Goal: Task Accomplishment & Management: Use online tool/utility

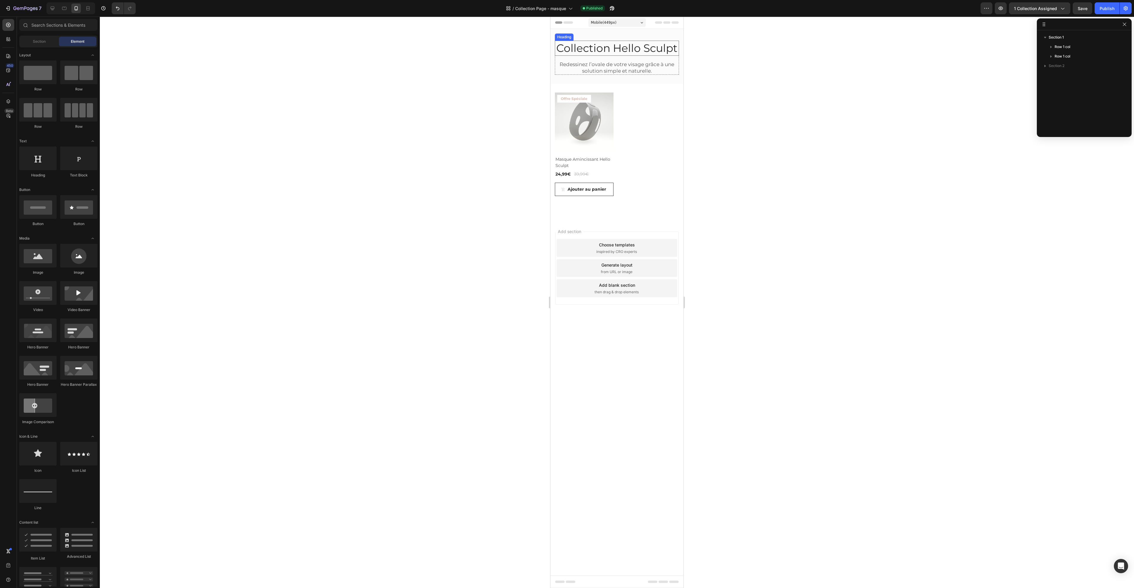
click at [620, 47] on h2 "Collection Hello Sculpt" at bounding box center [617, 48] width 124 height 15
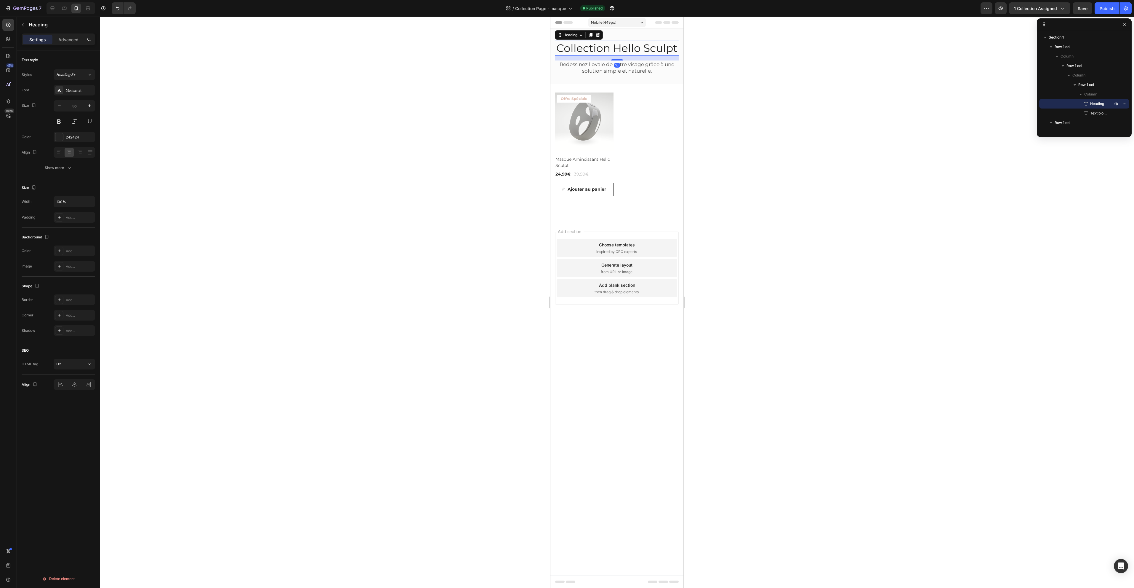
click at [614, 48] on h2 "Collection Hello Sculpt" at bounding box center [617, 48] width 124 height 15
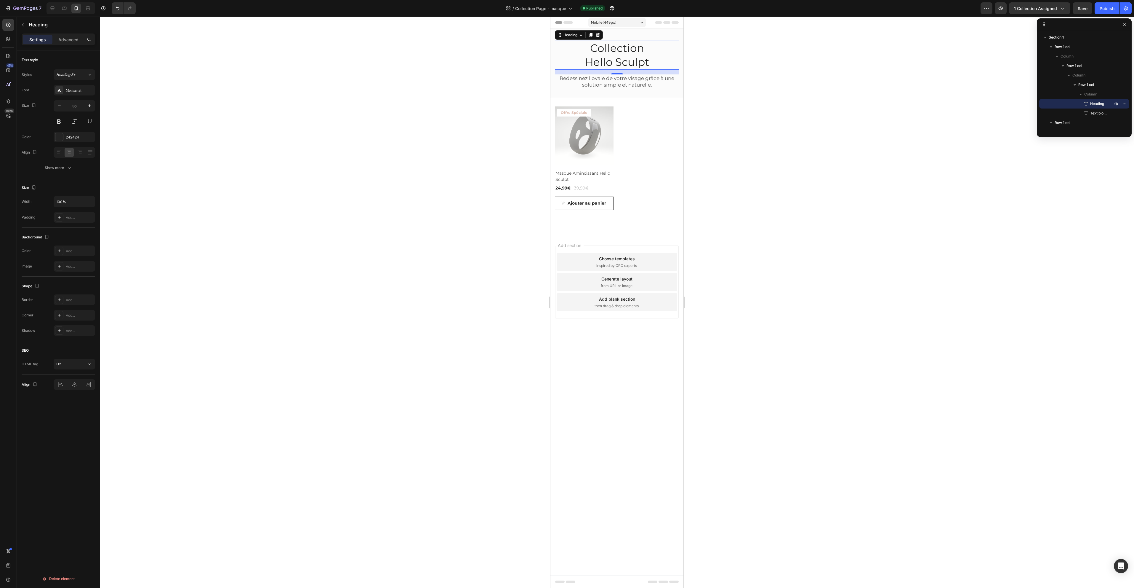
click at [1112, 15] on div "7 Version history / Collection Page - masque Published Preview 1 collection ass…" at bounding box center [567, 8] width 1134 height 17
click at [1108, 9] on div "Publish" at bounding box center [1107, 8] width 15 height 6
click at [55, 12] on div at bounding box center [52, 8] width 9 height 9
type input "41"
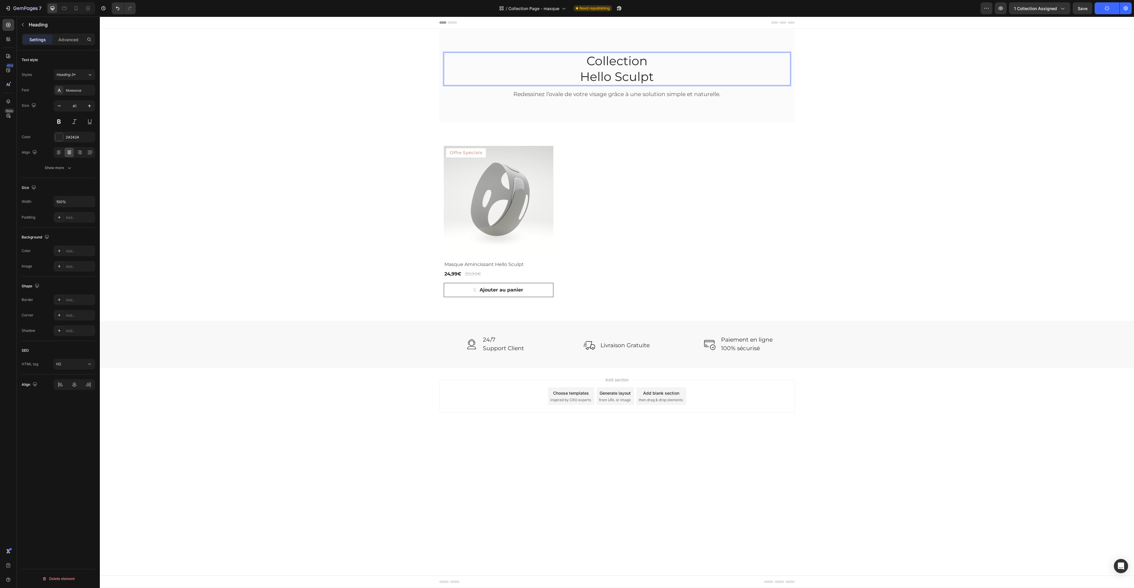
click at [953, 127] on div "Collection Hello Sculpt Heading 16 Redessinez l’ovale de votre visage grâce à u…" at bounding box center [617, 198] width 1035 height 339
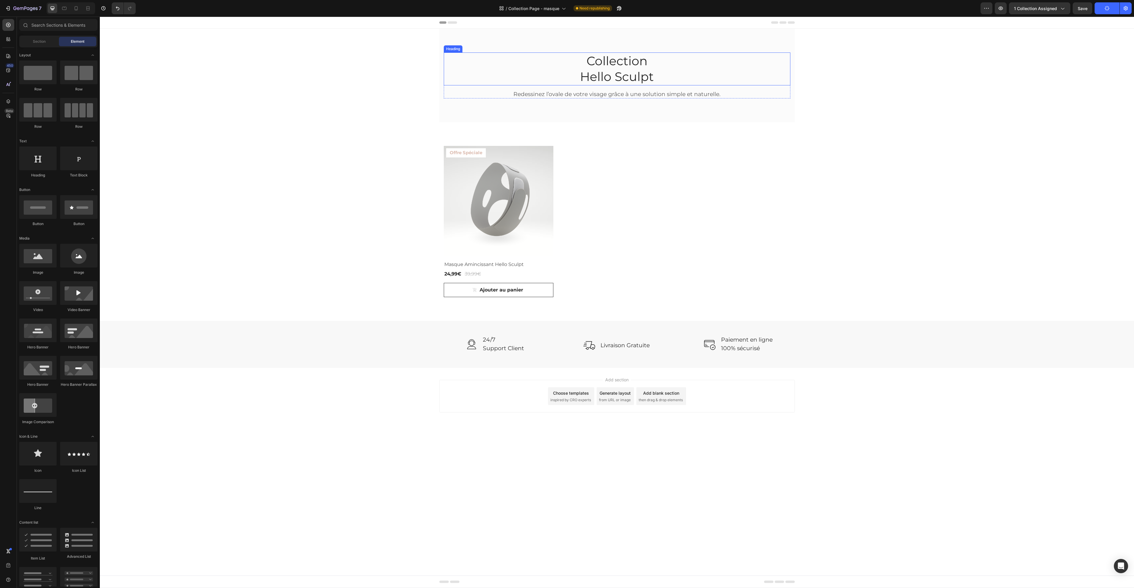
click at [755, 71] on p "Collection Hello Sculpt" at bounding box center [618, 69] width 346 height 32
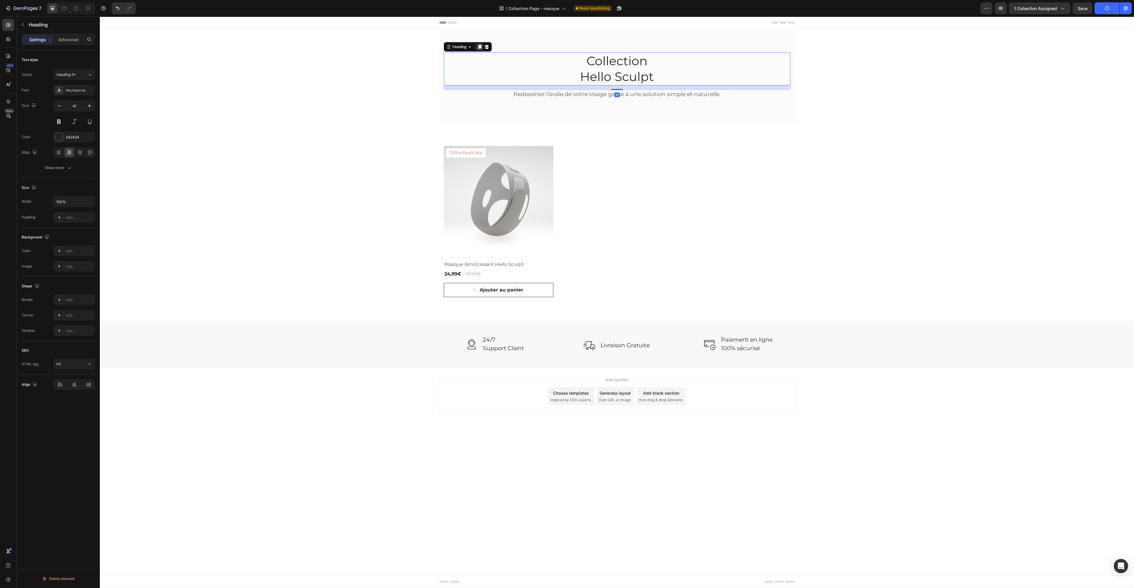
click at [482, 47] on icon at bounding box center [479, 46] width 5 height 5
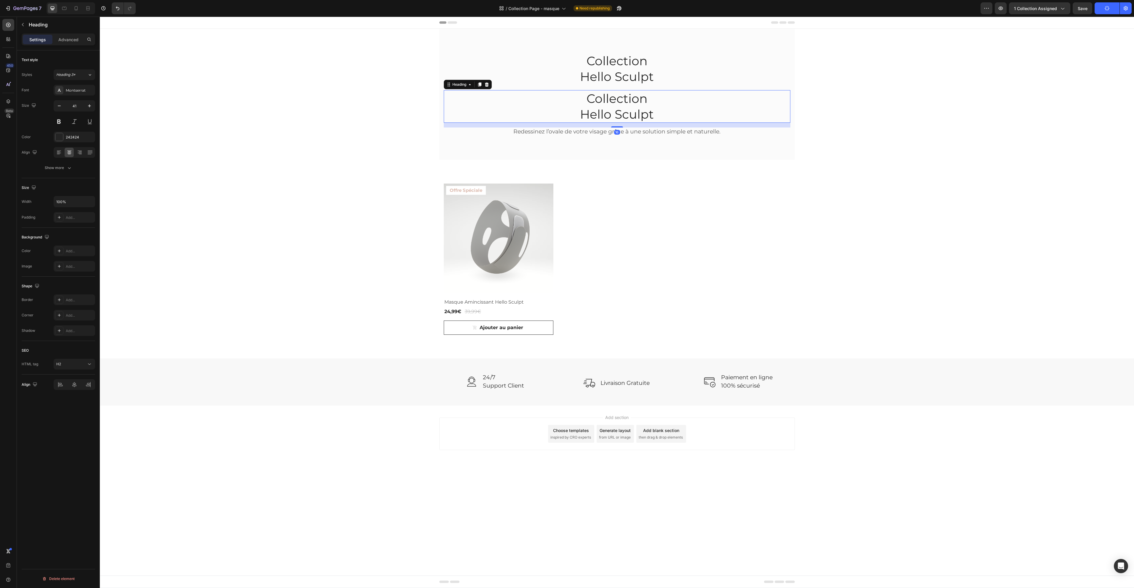
click at [637, 109] on h2 "Collection Hello Sculpt" at bounding box center [617, 106] width 347 height 33
drag, startPoint x: 575, startPoint y: 112, endPoint x: 580, endPoint y: 111, distance: 4.9
click at [579, 111] on p "Collection Hello Sculpt" at bounding box center [618, 107] width 346 height 32
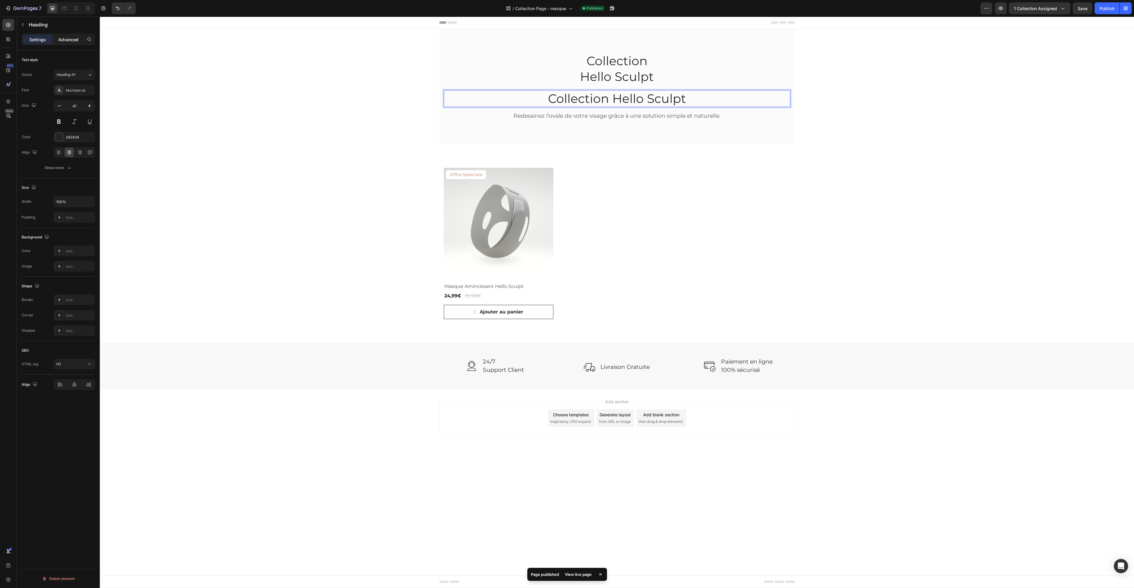
click at [65, 42] on p "Advanced" at bounding box center [68, 39] width 20 height 6
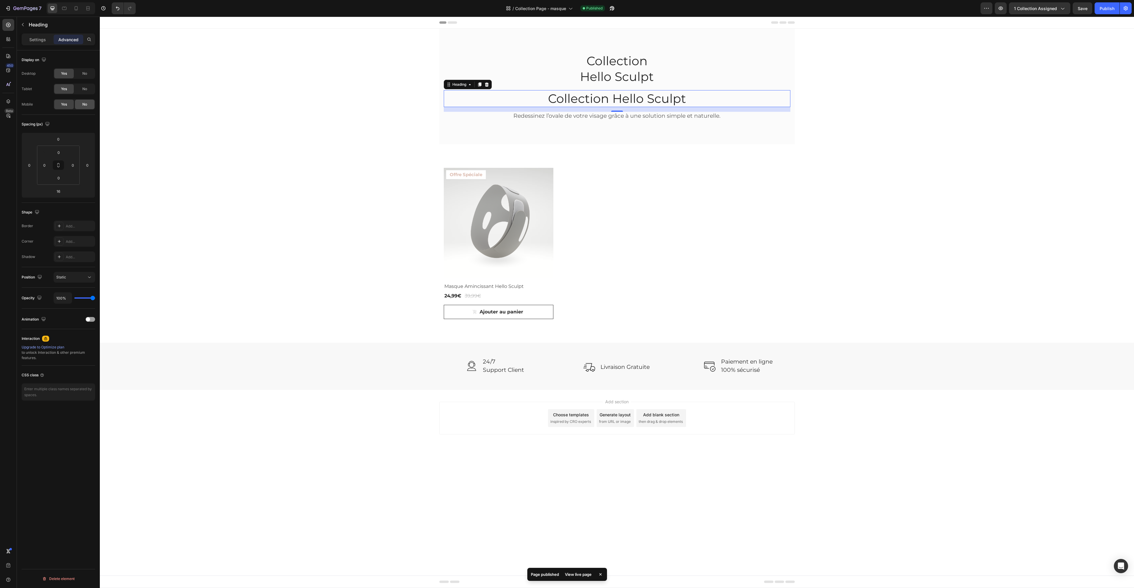
click at [88, 104] on div "No" at bounding box center [85, 104] width 20 height 9
click at [77, 8] on icon at bounding box center [76, 8] width 6 height 6
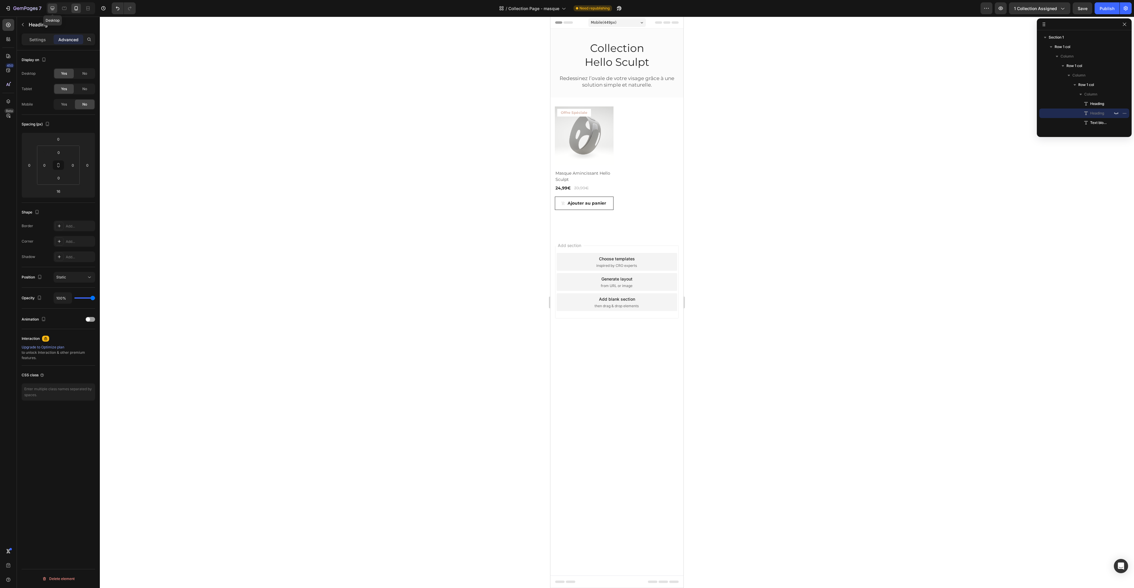
click at [56, 10] on div at bounding box center [52, 8] width 9 height 9
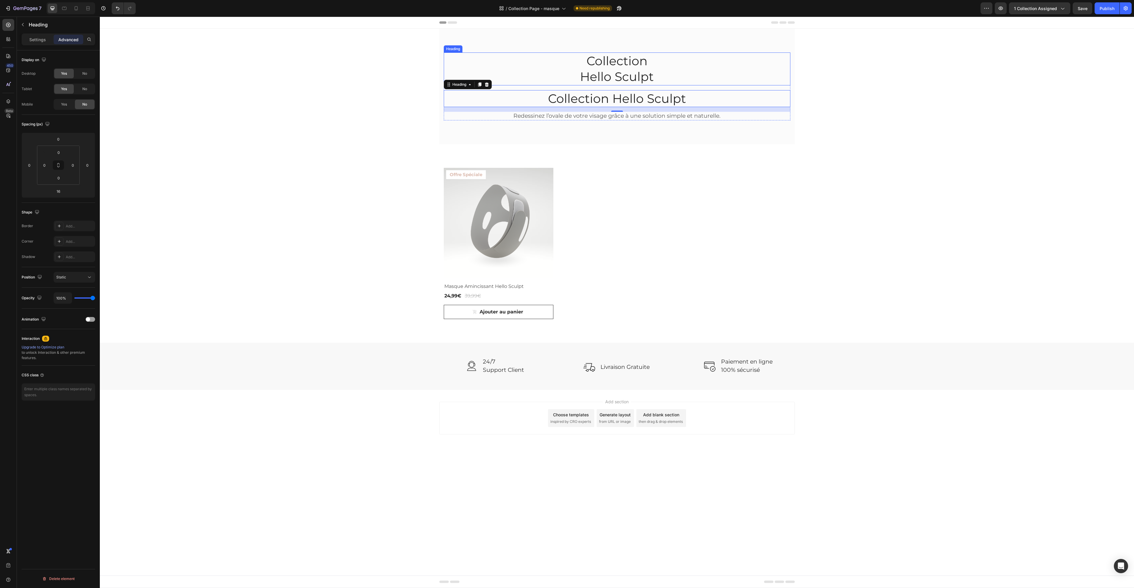
click at [638, 67] on p "Collection Hello Sculpt" at bounding box center [618, 69] width 346 height 32
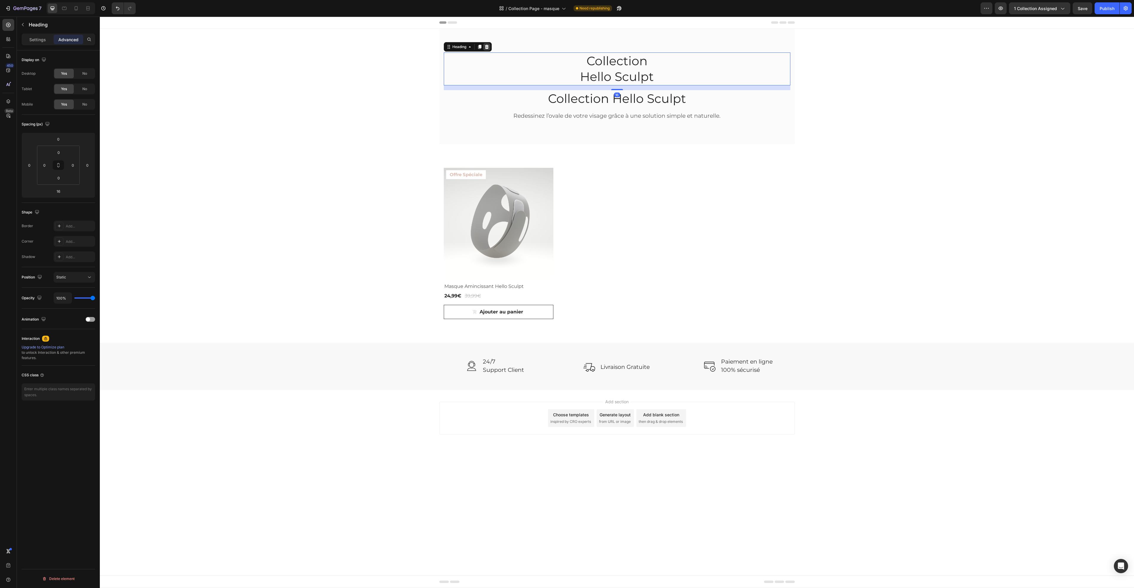
click at [488, 46] on icon at bounding box center [487, 47] width 4 height 4
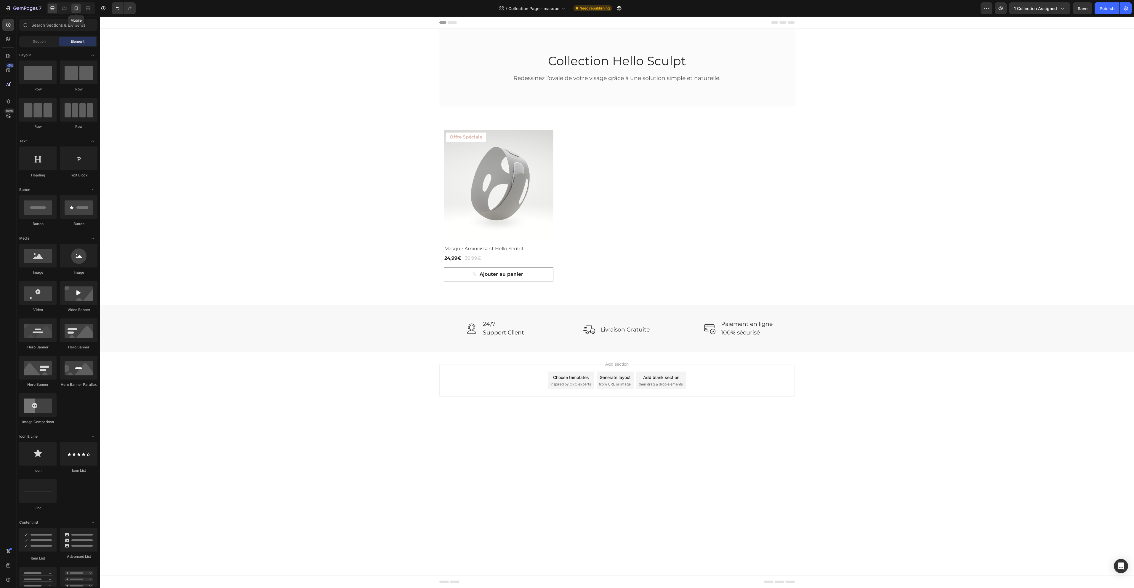
click at [79, 7] on icon at bounding box center [76, 8] width 6 height 6
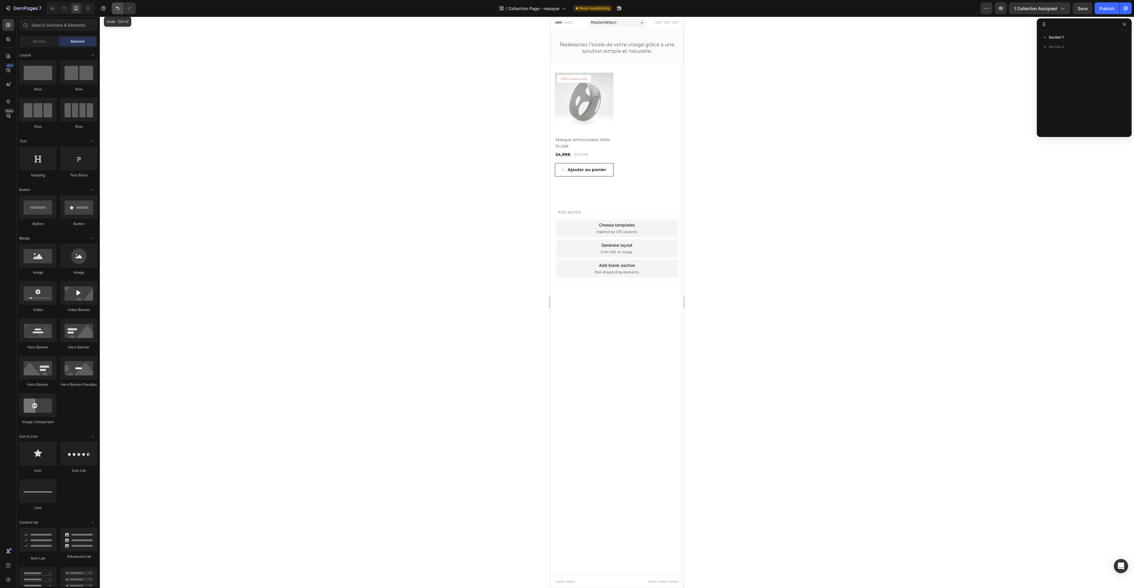
click at [119, 9] on icon "Undo/Redo" at bounding box center [118, 8] width 6 height 6
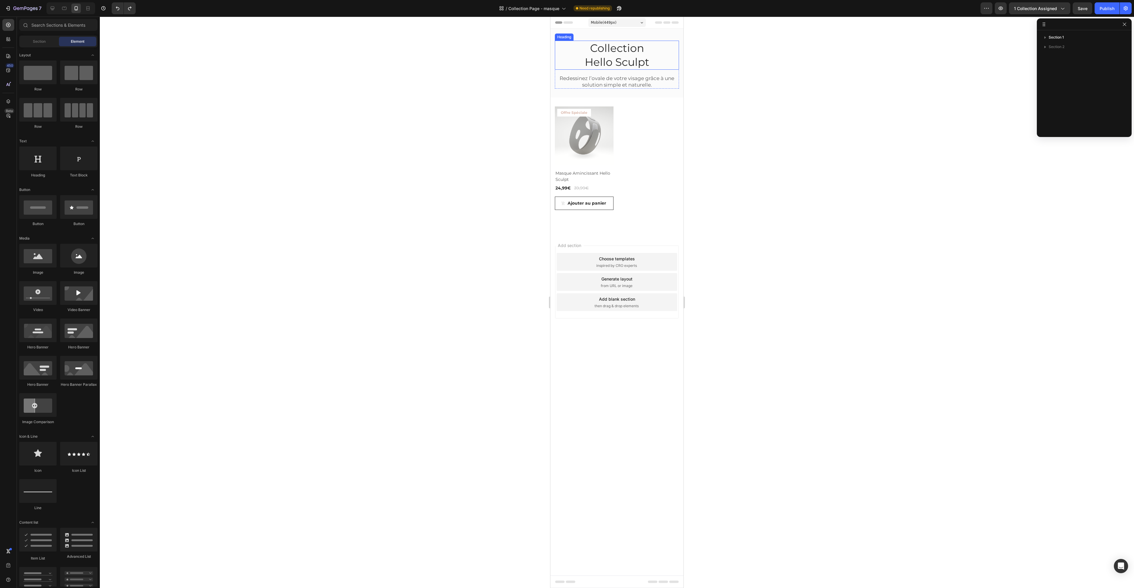
click at [610, 65] on h2 "Collection Hello Sculpt" at bounding box center [617, 55] width 124 height 29
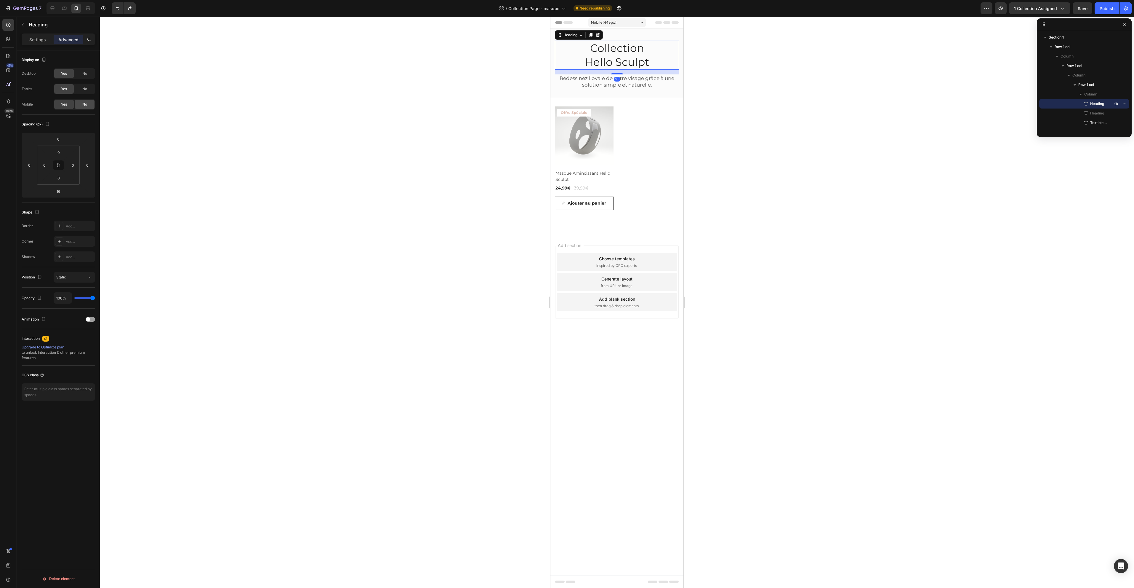
click at [86, 105] on span "No" at bounding box center [84, 104] width 5 height 5
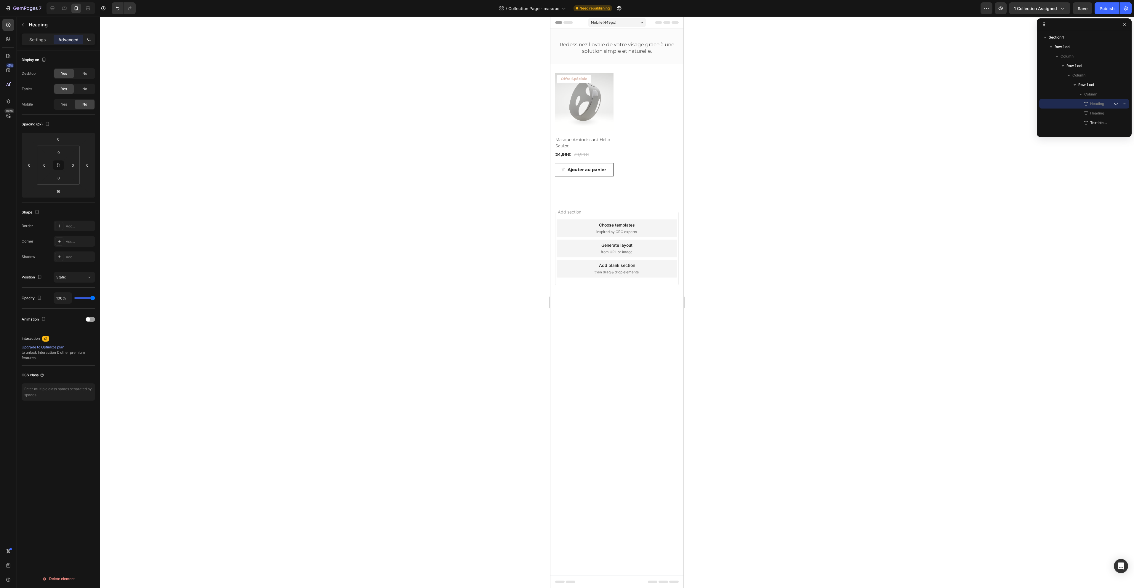
drag, startPoint x: 85, startPoint y: 106, endPoint x: 81, endPoint y: 99, distance: 7.3
click at [85, 106] on span "No" at bounding box center [84, 104] width 5 height 5
click at [81, 90] on div "No" at bounding box center [85, 88] width 20 height 9
click at [84, 73] on span "No" at bounding box center [84, 73] width 5 height 5
click at [67, 105] on div "Yes" at bounding box center [64, 104] width 20 height 9
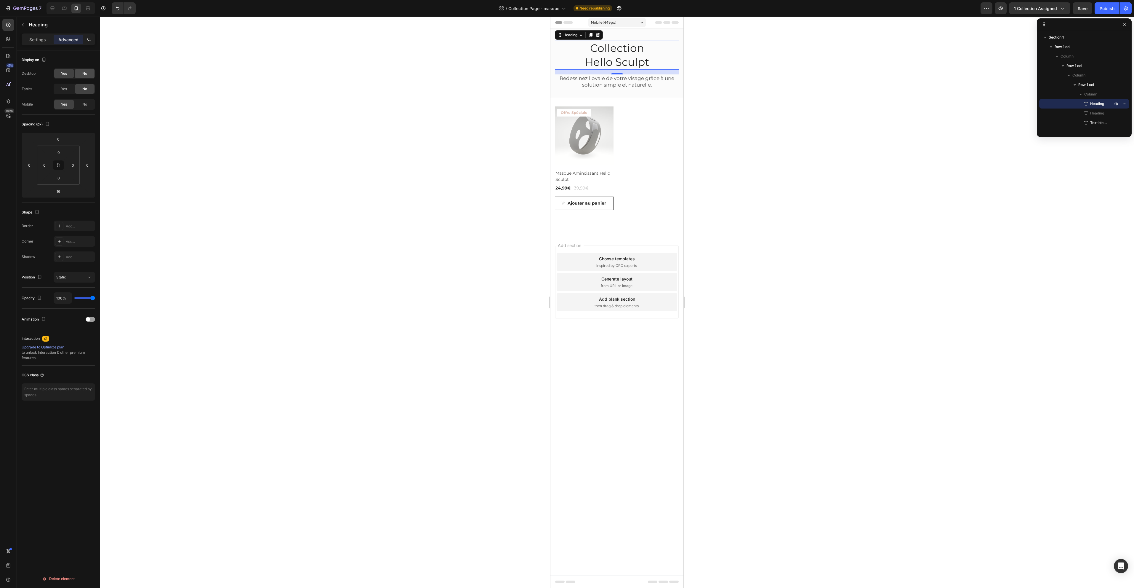
click at [85, 72] on span "No" at bounding box center [84, 73] width 5 height 5
click at [56, 5] on div at bounding box center [52, 8] width 9 height 9
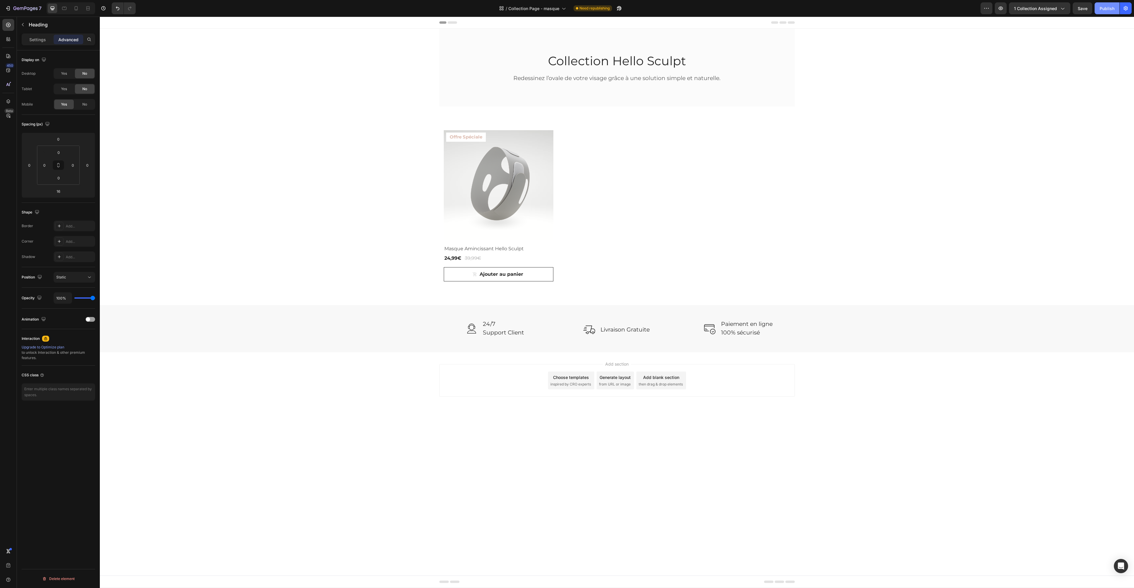
click at [1106, 7] on div "Publish" at bounding box center [1107, 8] width 15 height 6
click at [14, 10] on icon "button" at bounding box center [25, 8] width 24 height 5
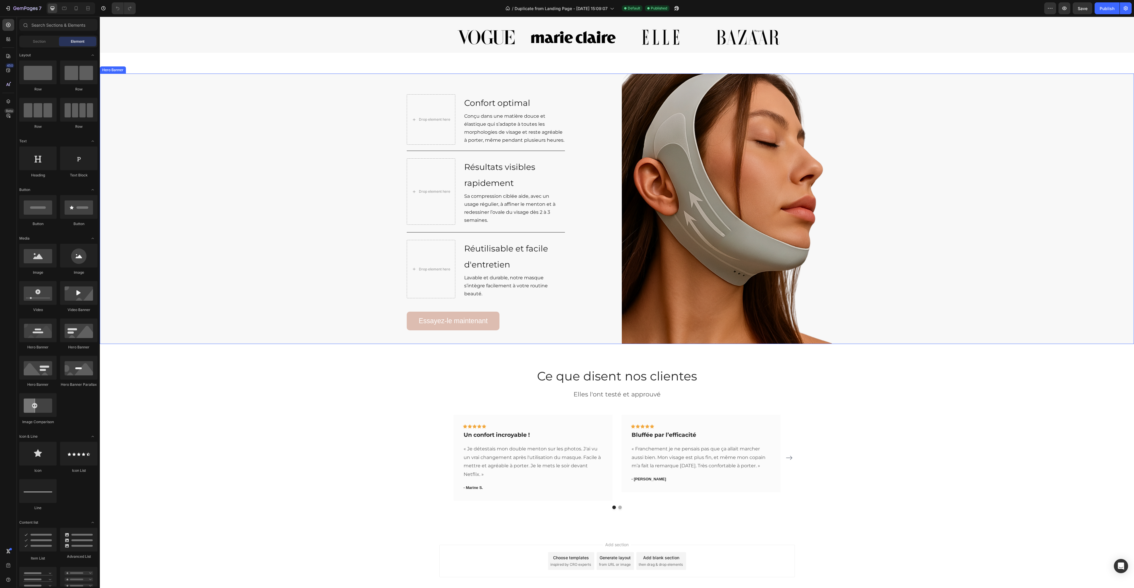
scroll to position [297, 0]
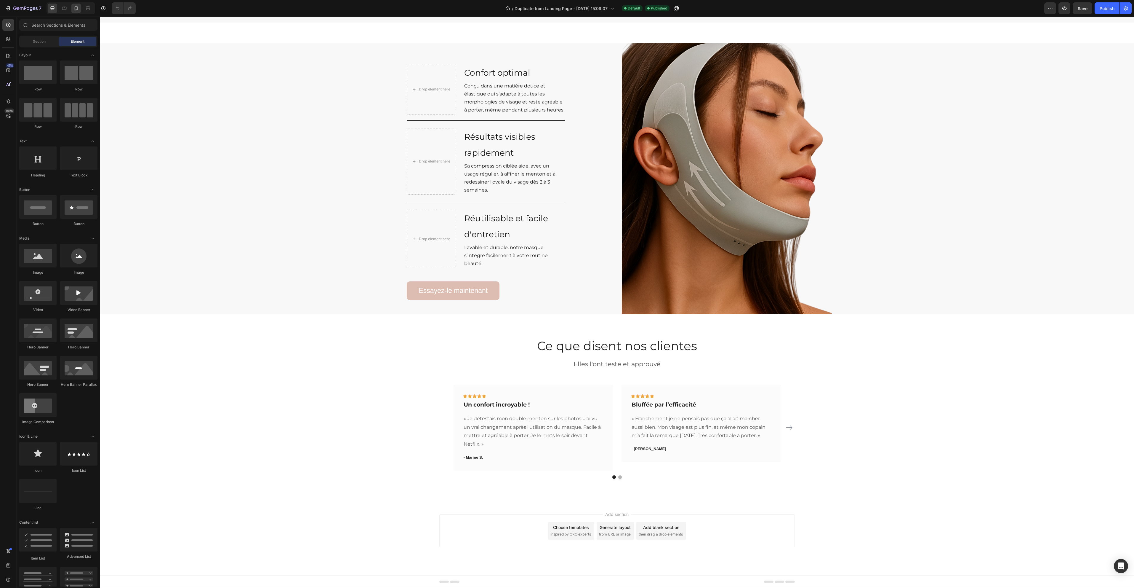
click at [75, 8] on icon at bounding box center [76, 8] width 6 height 6
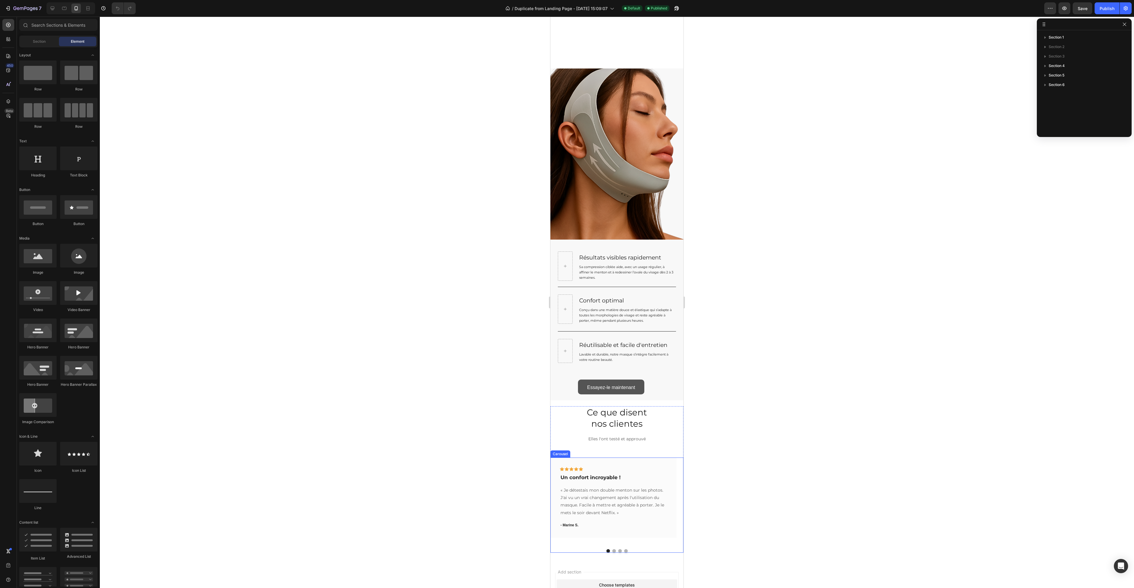
scroll to position [282, 0]
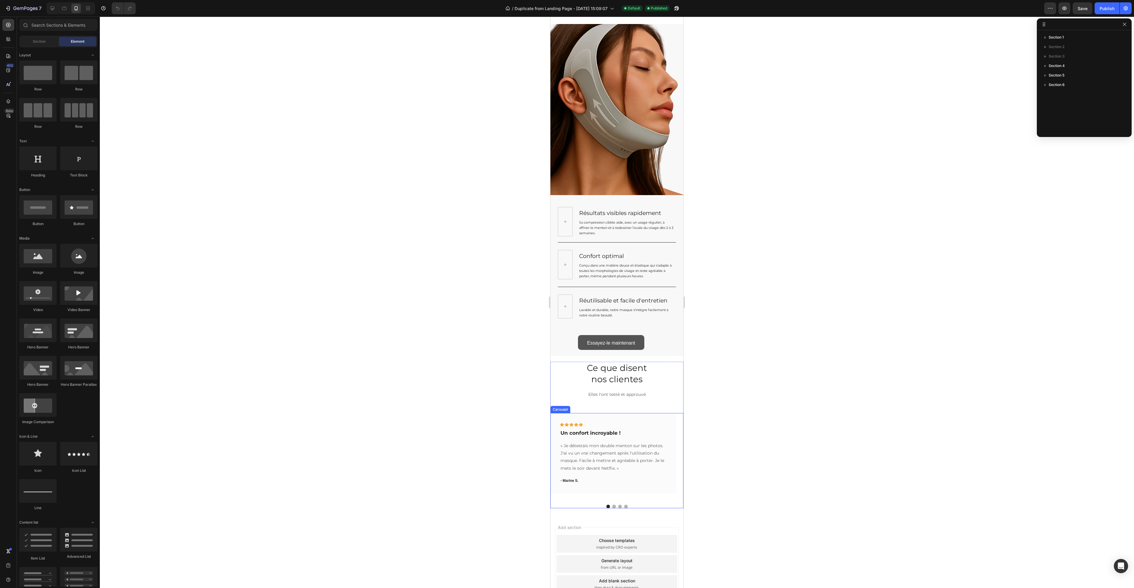
click at [613, 504] on button "Dot" at bounding box center [615, 506] width 4 height 4
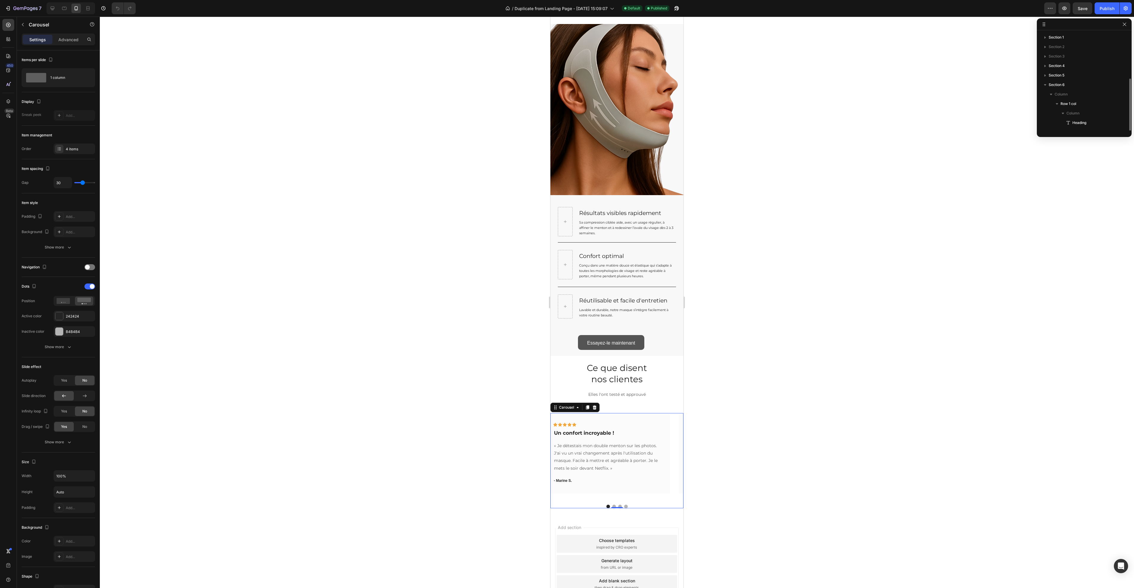
scroll to position [25, 0]
click at [607, 504] on button "Dot" at bounding box center [609, 506] width 4 height 4
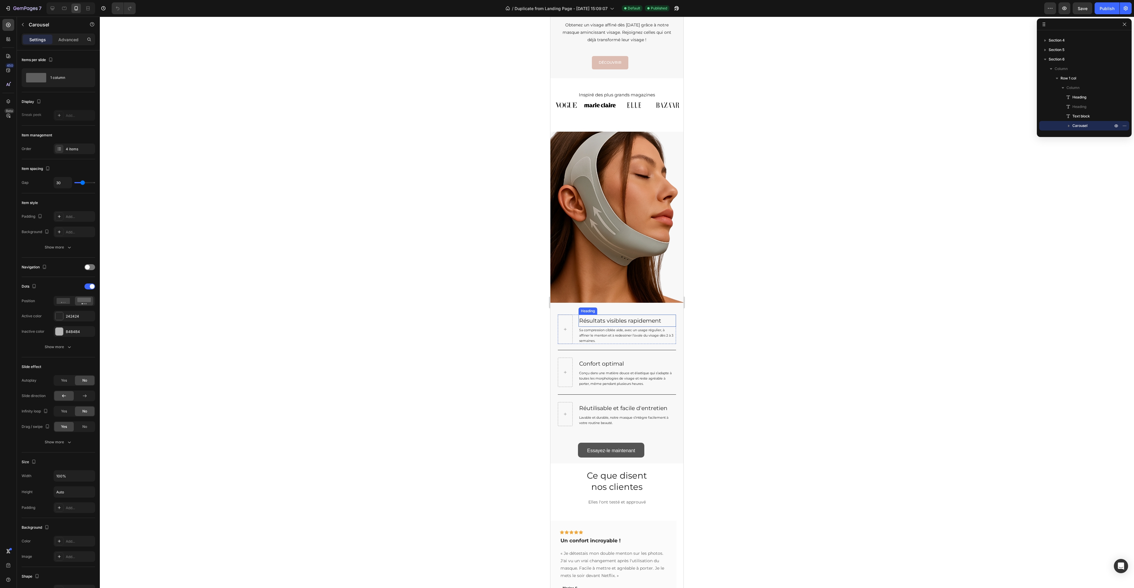
scroll to position [222, 0]
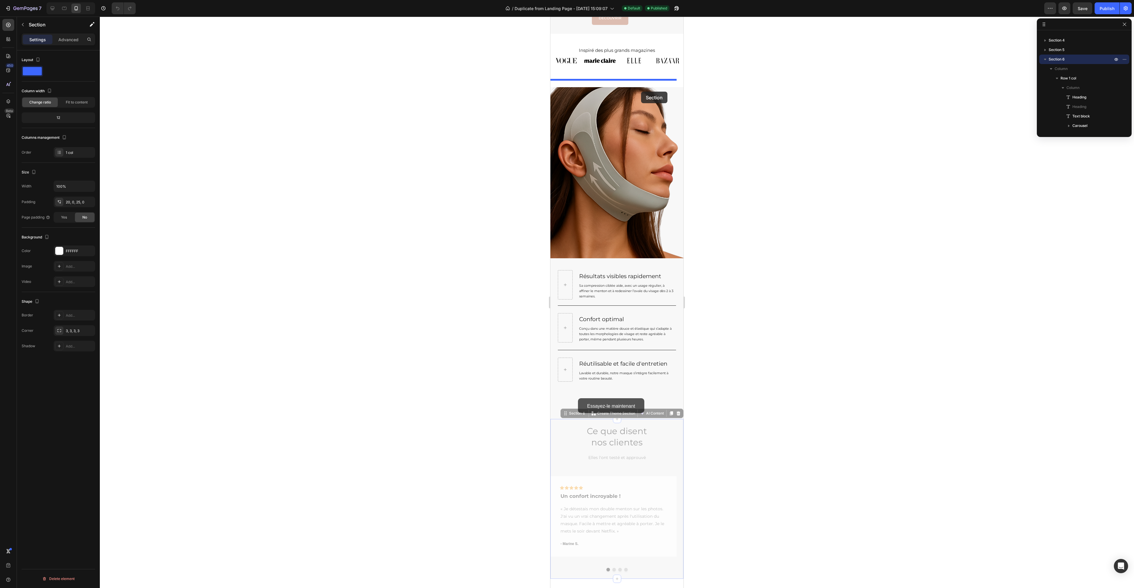
drag, startPoint x: 667, startPoint y: 406, endPoint x: 641, endPoint y: 92, distance: 315.2
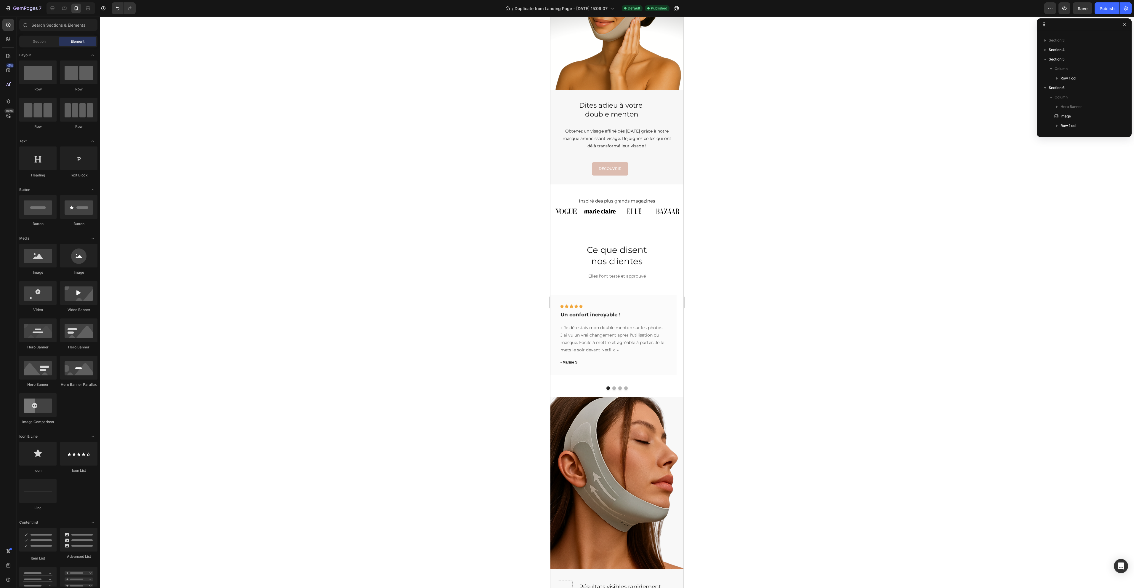
scroll to position [79, 0]
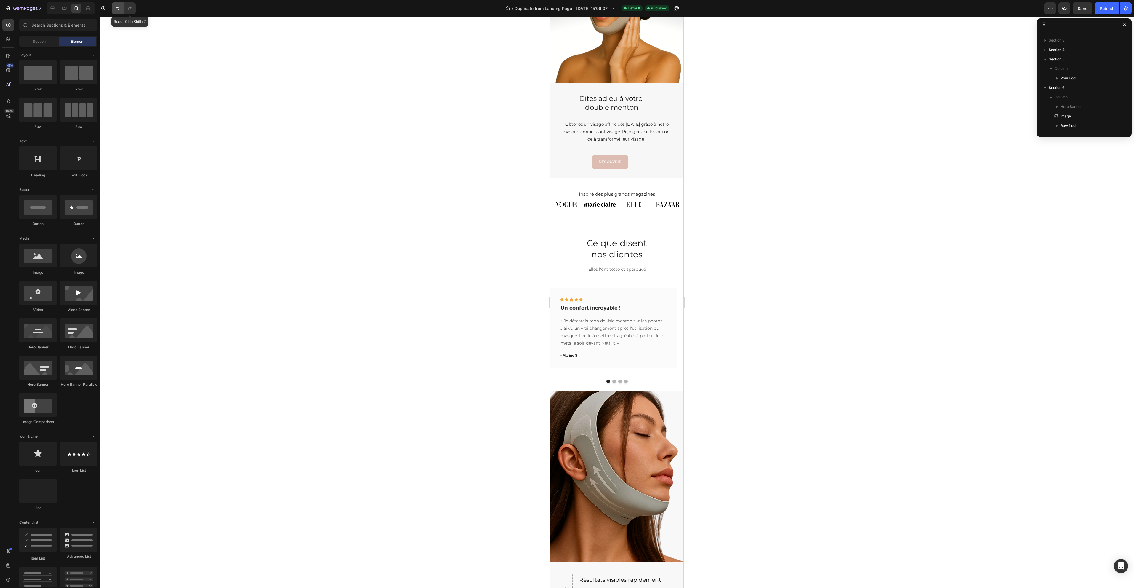
click at [118, 10] on icon "Undo/Redo" at bounding box center [118, 9] width 4 height 4
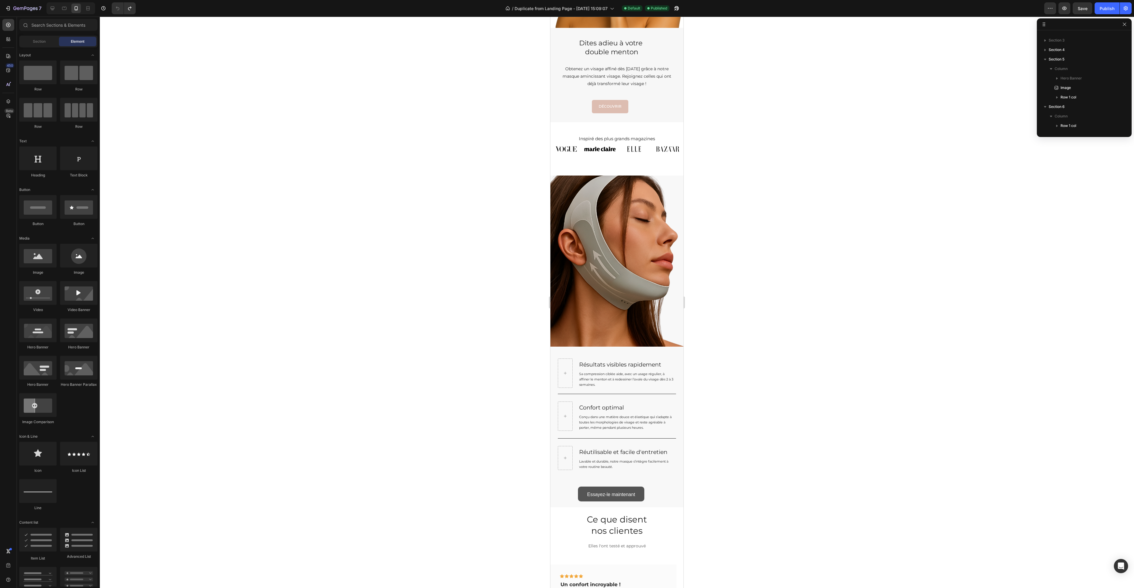
scroll to position [135, 0]
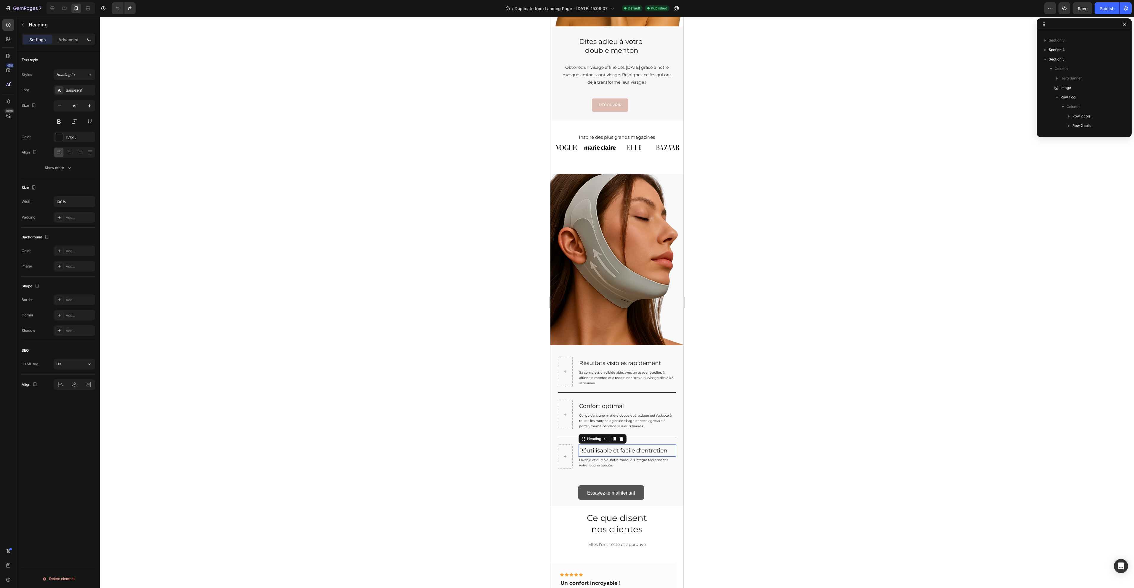
click at [595, 444] on h3 "Réutilisable et facile d'entretien" at bounding box center [628, 450] width 98 height 12
click at [604, 44] on h1 "Dites adieu à votre double menton" at bounding box center [611, 46] width 81 height 19
click at [70, 71] on button "Heading 5*" at bounding box center [74, 74] width 41 height 11
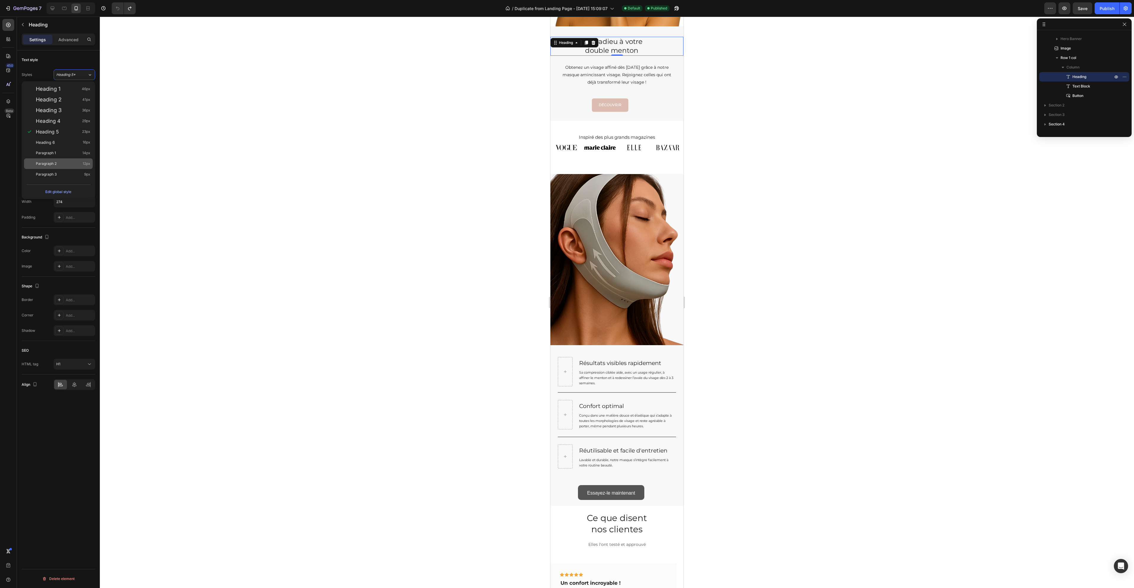
click at [63, 163] on div "Paragraph 2 12px" at bounding box center [63, 164] width 55 height 6
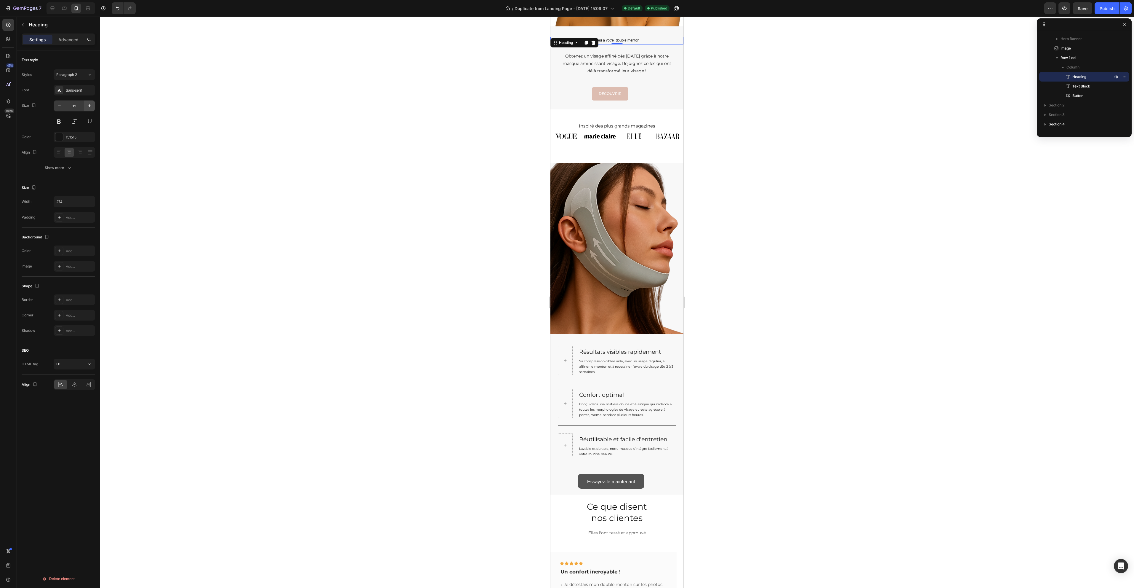
click at [93, 106] on button "button" at bounding box center [89, 105] width 11 height 11
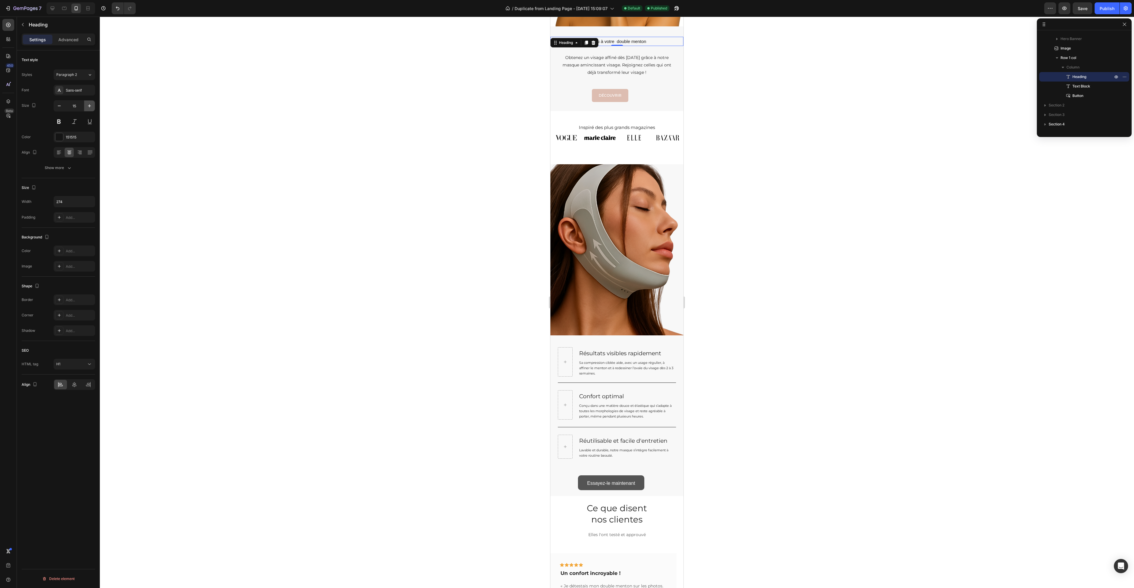
click at [93, 106] on button "button" at bounding box center [89, 105] width 11 height 11
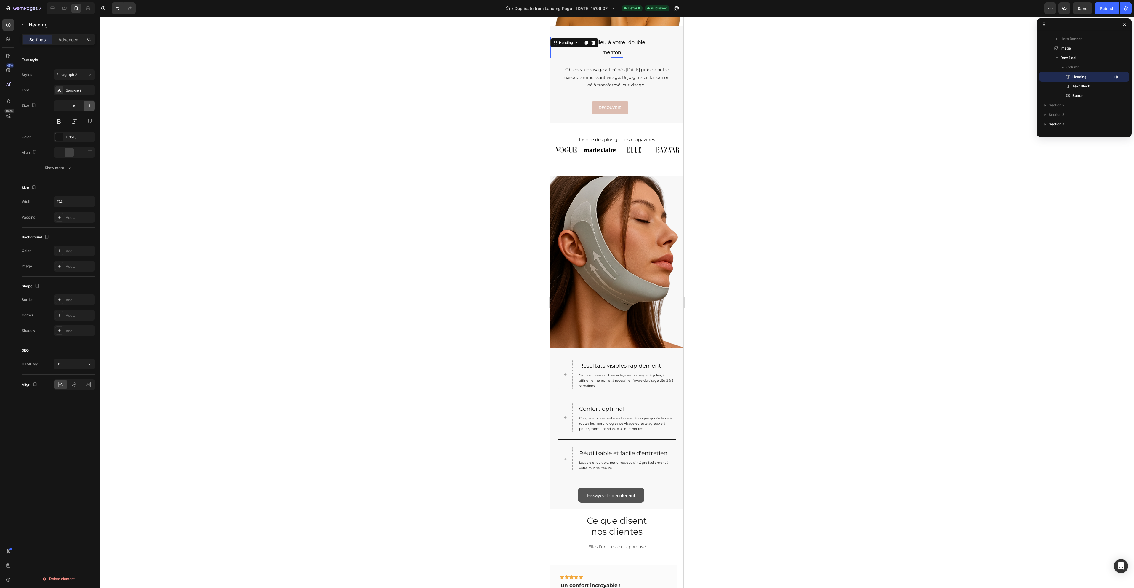
click at [93, 106] on button "button" at bounding box center [89, 105] width 11 height 11
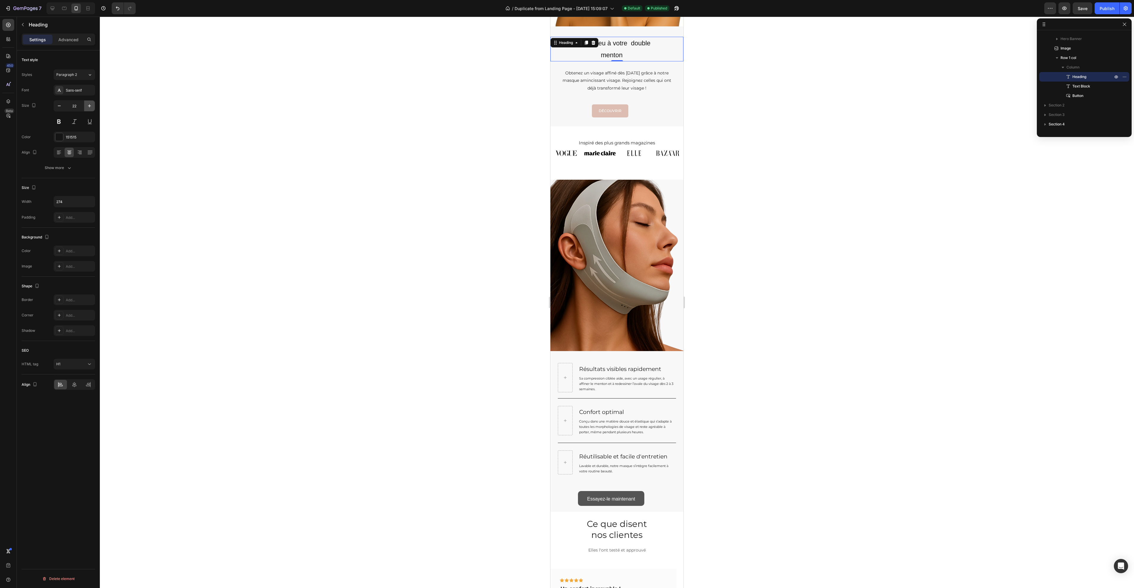
click at [93, 106] on button "button" at bounding box center [89, 105] width 11 height 11
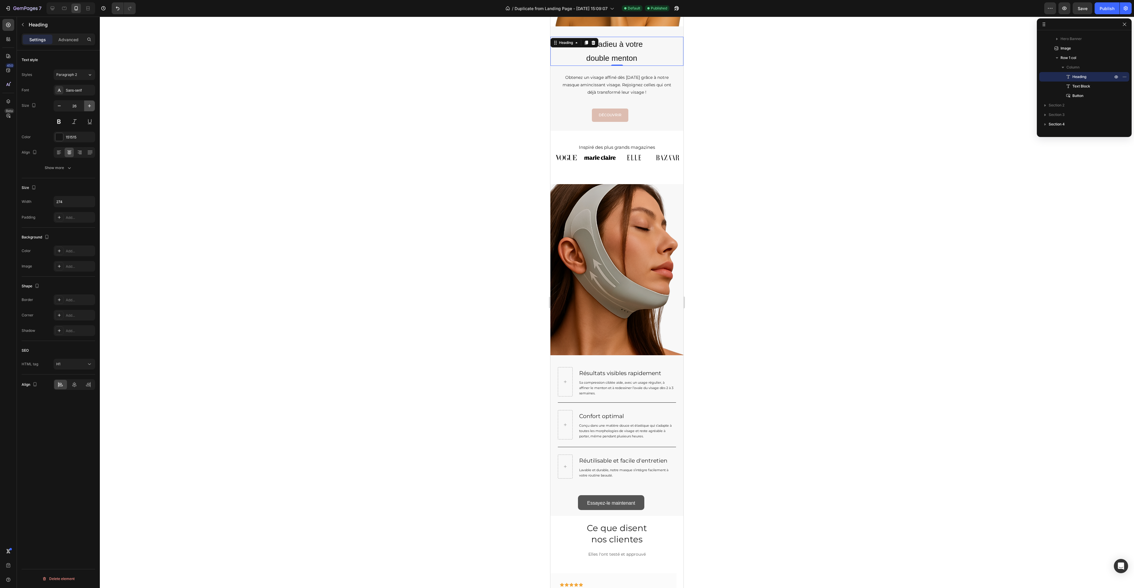
click at [93, 106] on button "button" at bounding box center [89, 105] width 11 height 11
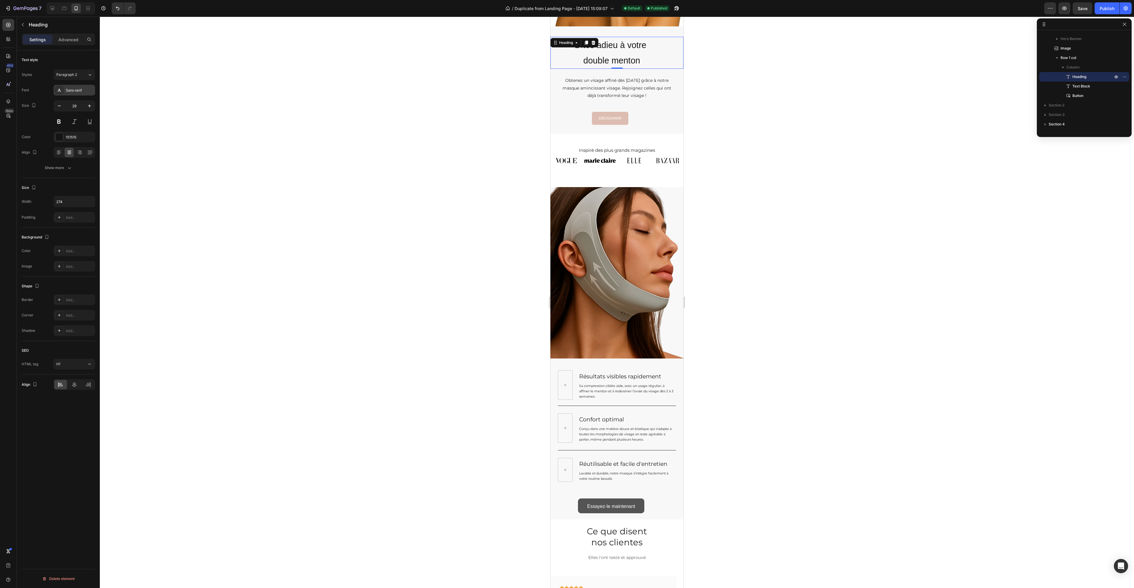
click at [79, 90] on div "Sans-serif" at bounding box center [80, 90] width 28 height 5
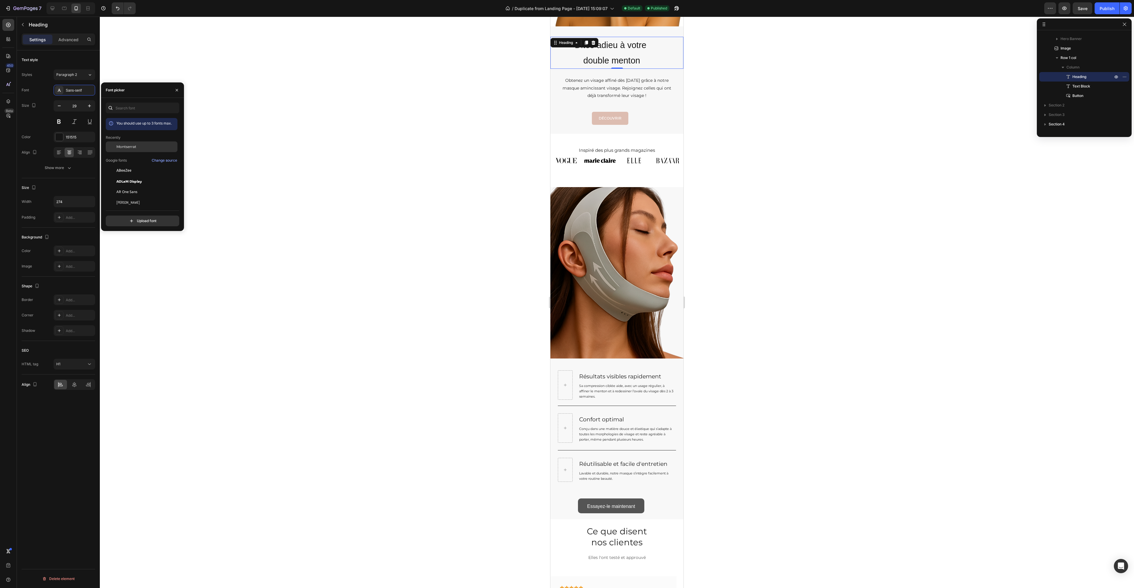
click at [143, 144] on div "Montserrat" at bounding box center [146, 146] width 60 height 5
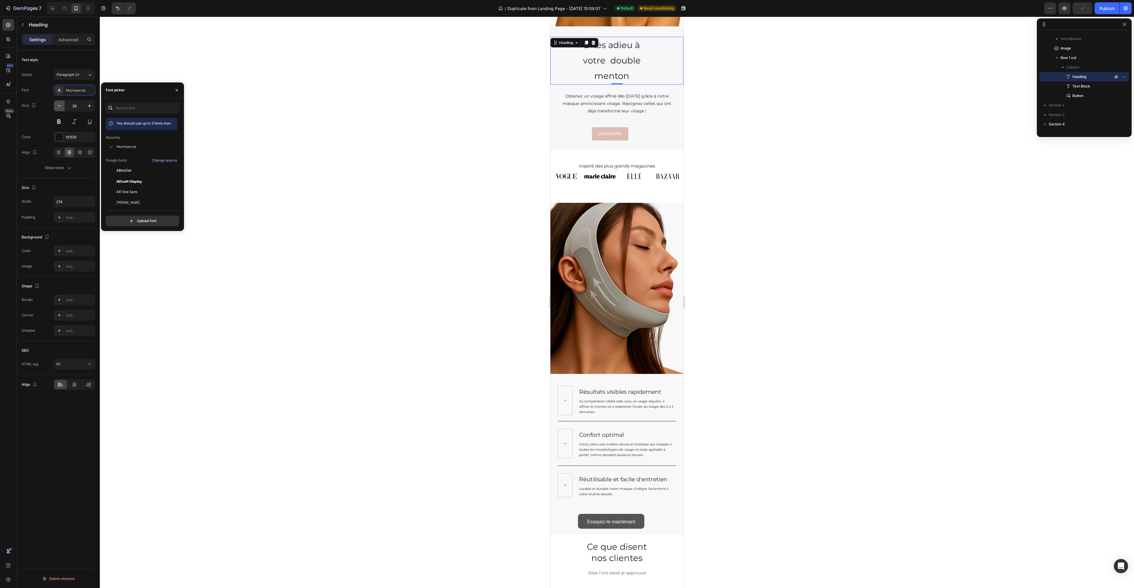
click at [61, 104] on icon "button" at bounding box center [59, 106] width 6 height 6
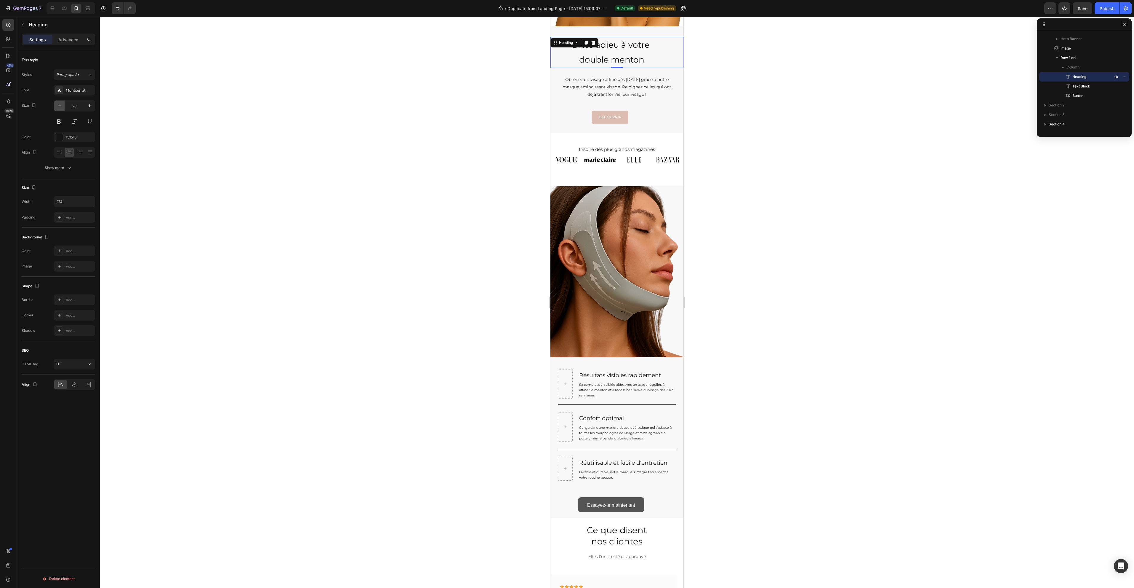
click at [61, 104] on icon "button" at bounding box center [59, 106] width 6 height 6
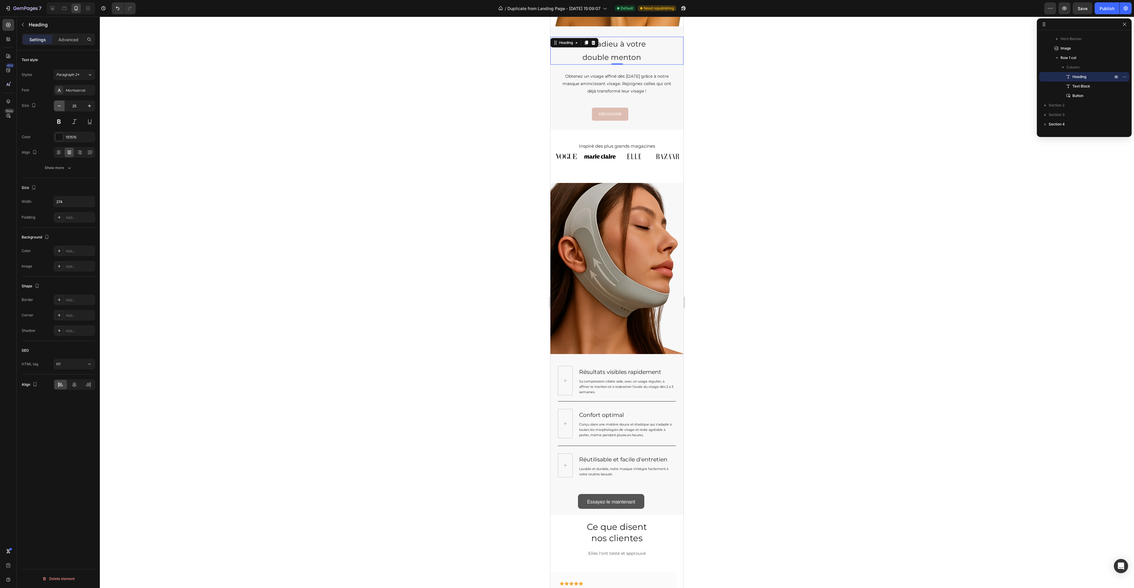
click at [61, 104] on icon "button" at bounding box center [59, 106] width 6 height 6
type input "22"
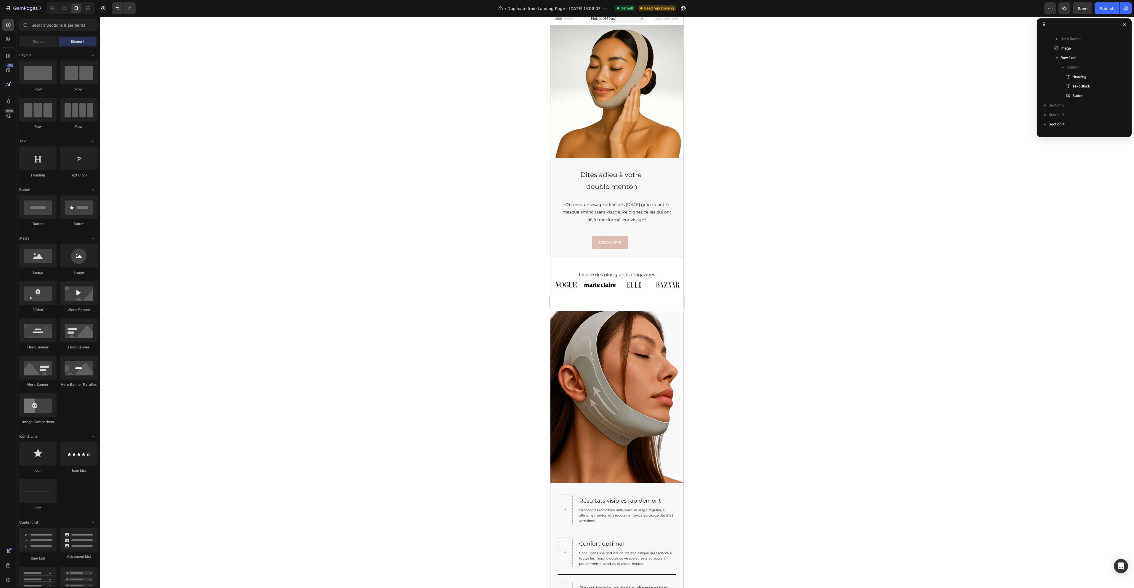
scroll to position [0, 0]
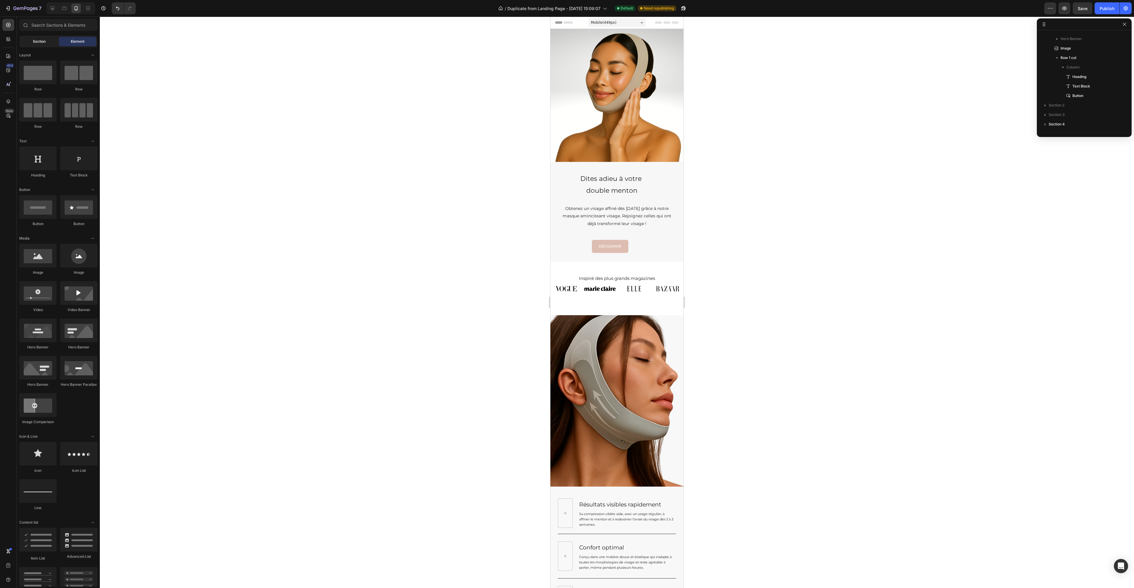
click at [39, 41] on span "Section" at bounding box center [39, 41] width 13 height 5
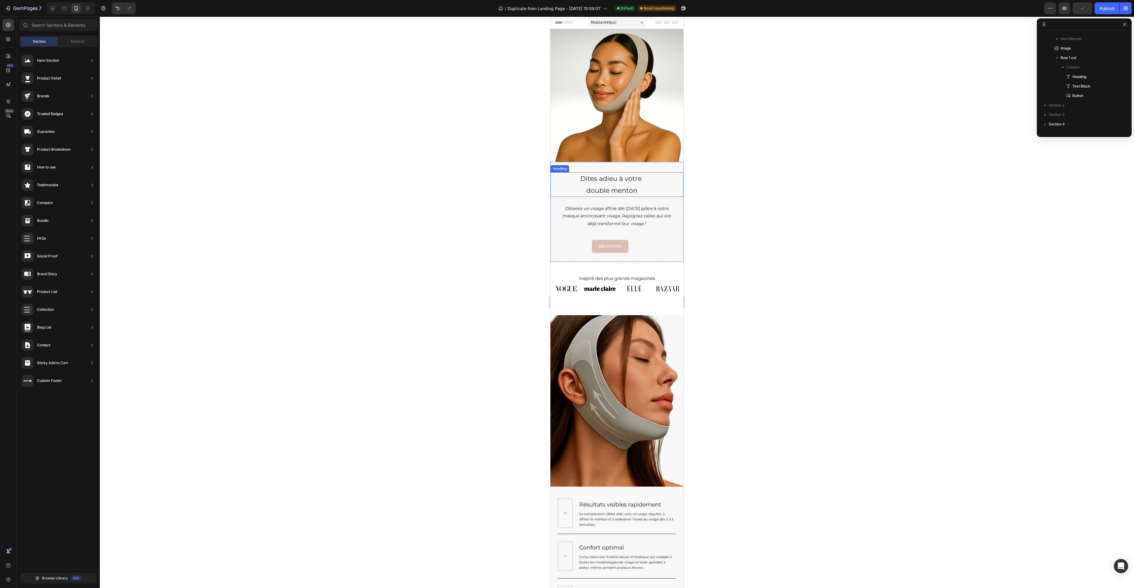
click at [652, 180] on h1 "Dites adieu à votre double menton" at bounding box center [611, 184] width 81 height 25
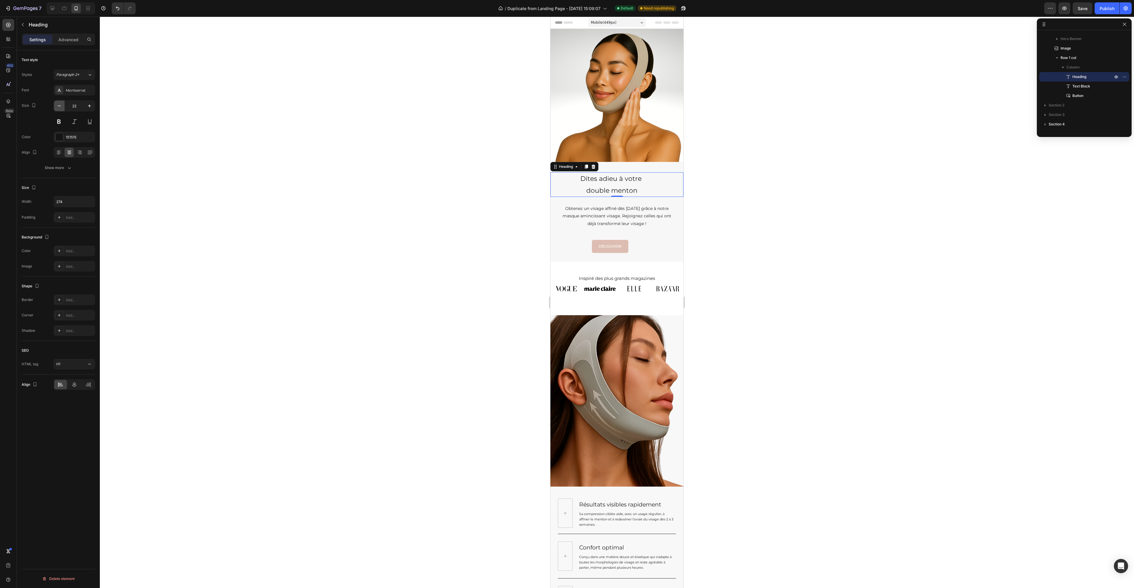
click at [60, 104] on icon "button" at bounding box center [59, 106] width 6 height 6
type input "21"
click at [78, 39] on p "Advanced" at bounding box center [68, 39] width 20 height 6
click at [651, 179] on h1 "Dites adieu à votre double menton" at bounding box center [611, 184] width 81 height 24
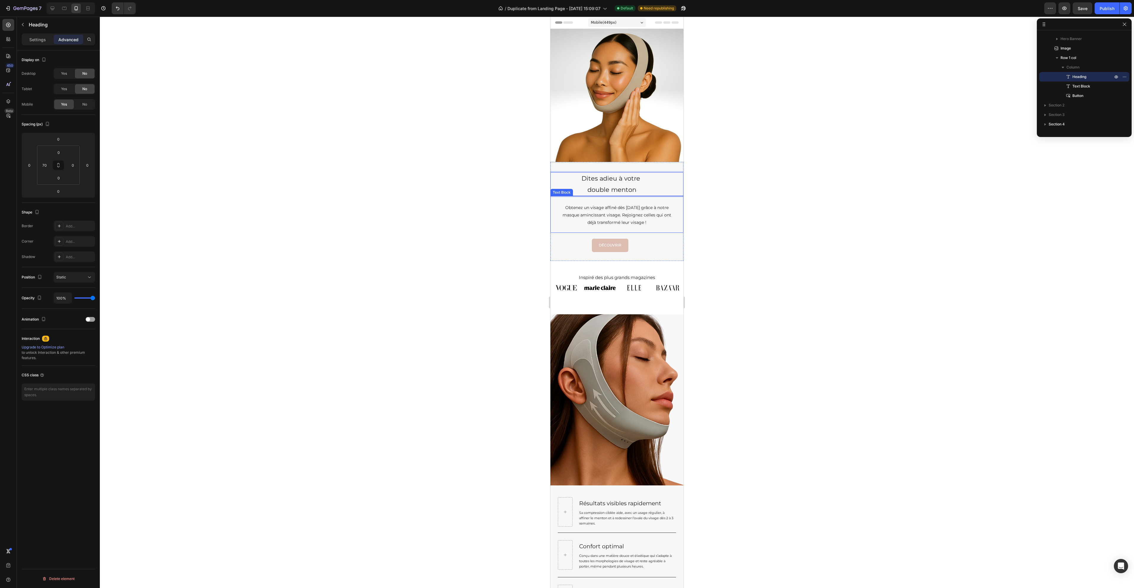
click at [652, 204] on p "Obtenez un visage affiné dès [DATE] grâce à notre masque amincissant visage. Re…" at bounding box center [617, 215] width 114 height 23
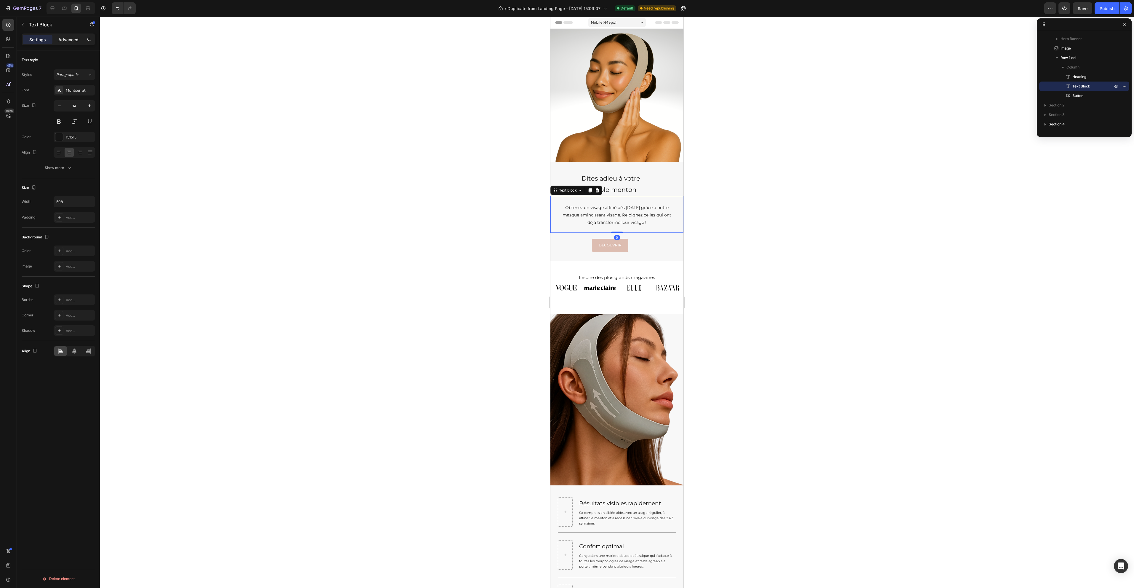
click at [68, 37] on p "Advanced" at bounding box center [68, 39] width 20 height 6
click at [64, 149] on div "25" at bounding box center [58, 152] width 15 height 9
click at [59, 153] on input "25" at bounding box center [59, 152] width 12 height 9
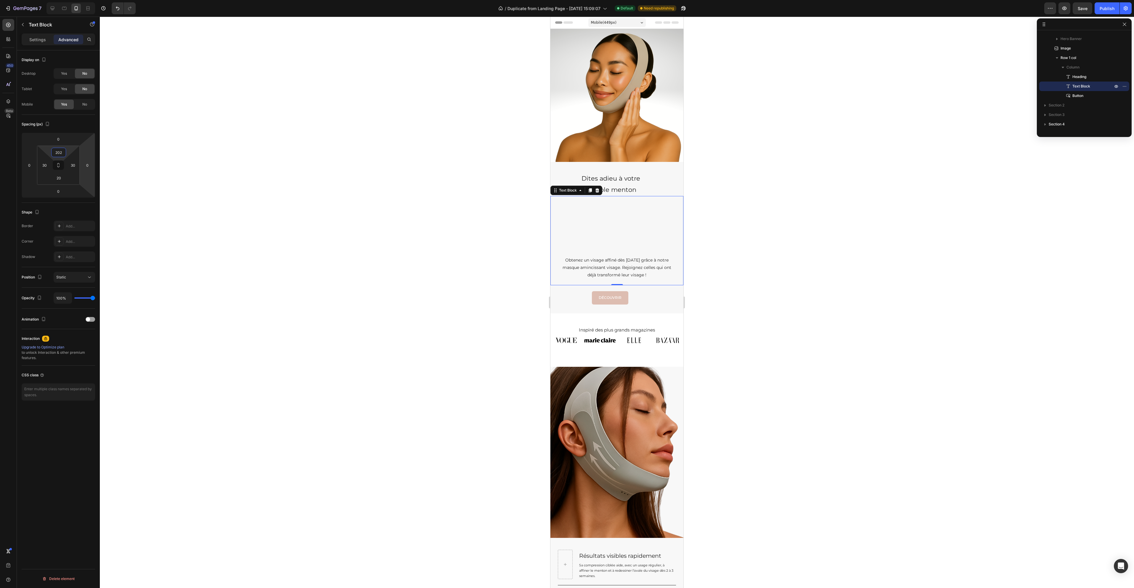
type input "20"
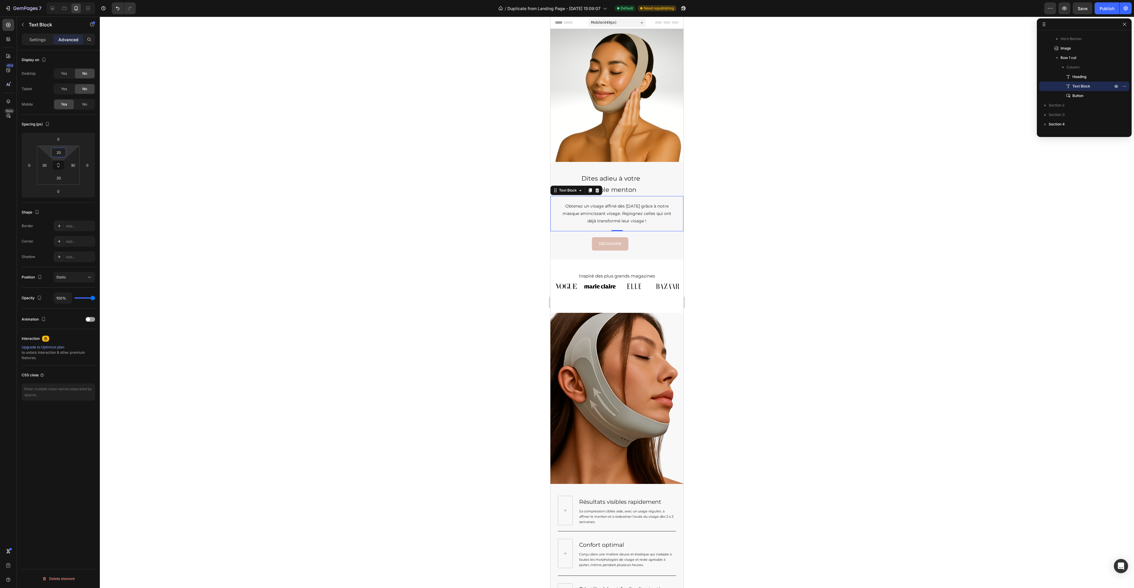
click at [377, 196] on div at bounding box center [617, 302] width 1035 height 571
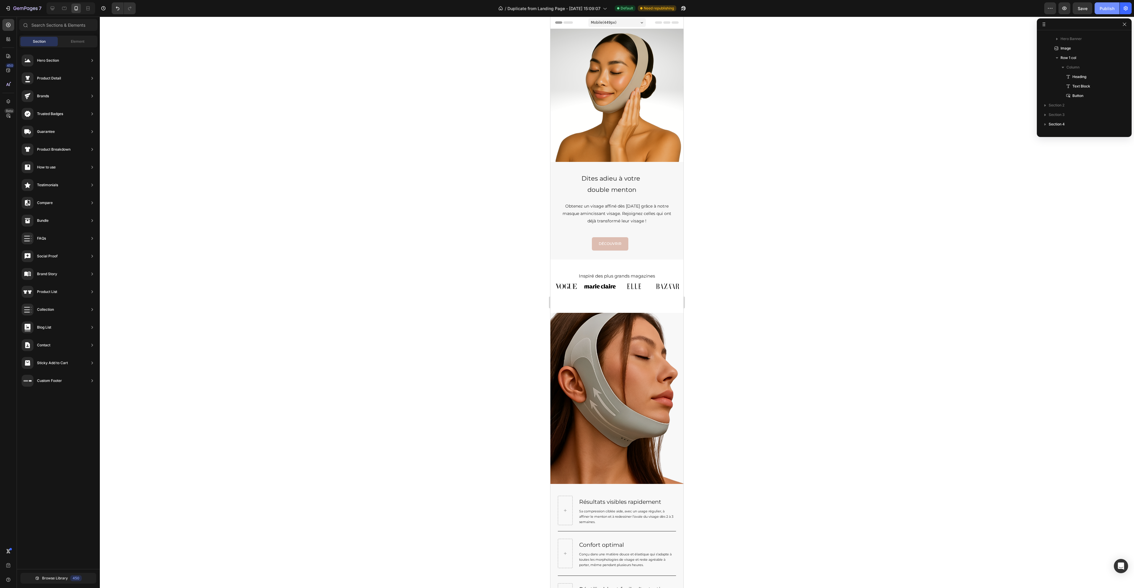
click at [1112, 11] on div "Publish" at bounding box center [1107, 8] width 15 height 6
click at [625, 174] on p "Dites adieu à votre double menton" at bounding box center [612, 184] width 80 height 23
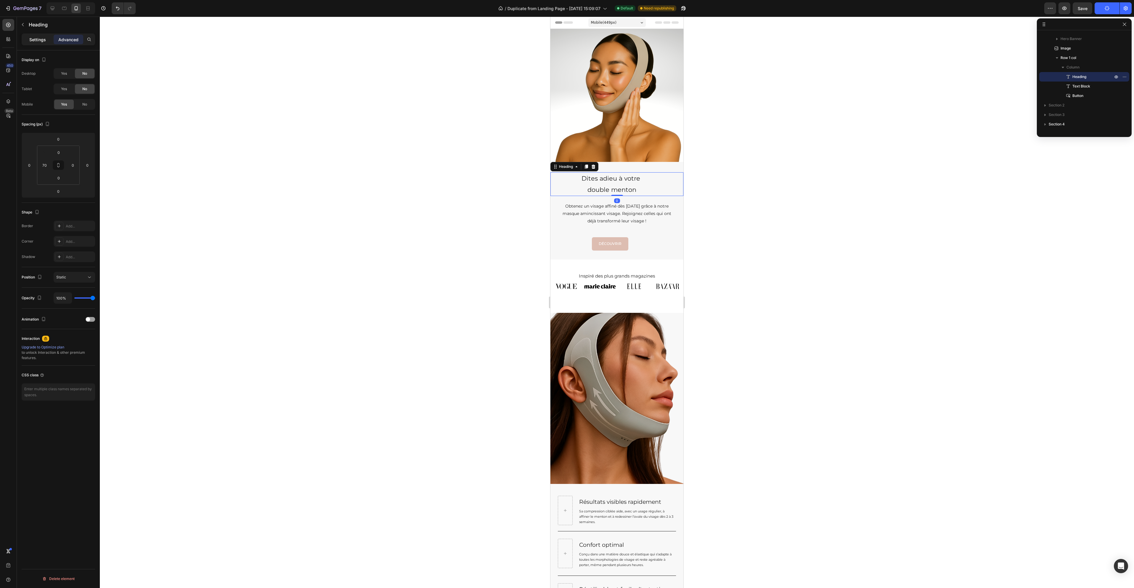
click at [41, 36] on div "Settings" at bounding box center [38, 39] width 30 height 9
click at [60, 120] on button at bounding box center [59, 121] width 11 height 11
click at [73, 117] on button at bounding box center [74, 121] width 11 height 11
click at [57, 120] on button at bounding box center [59, 121] width 11 height 11
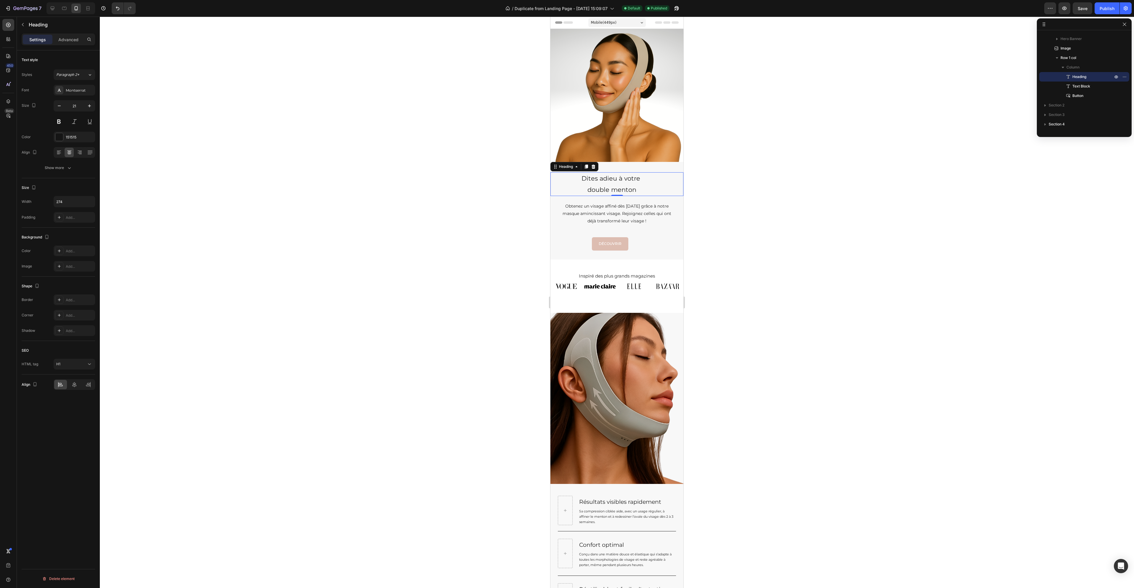
click at [839, 180] on div at bounding box center [617, 302] width 1035 height 571
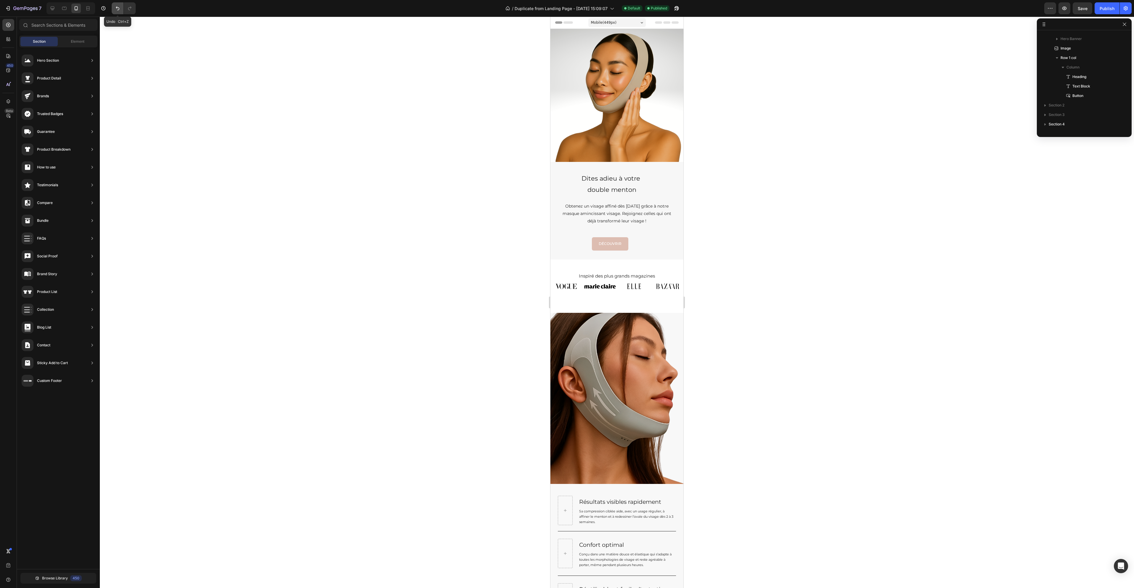
click at [119, 9] on icon "Undo/Redo" at bounding box center [118, 8] width 6 height 6
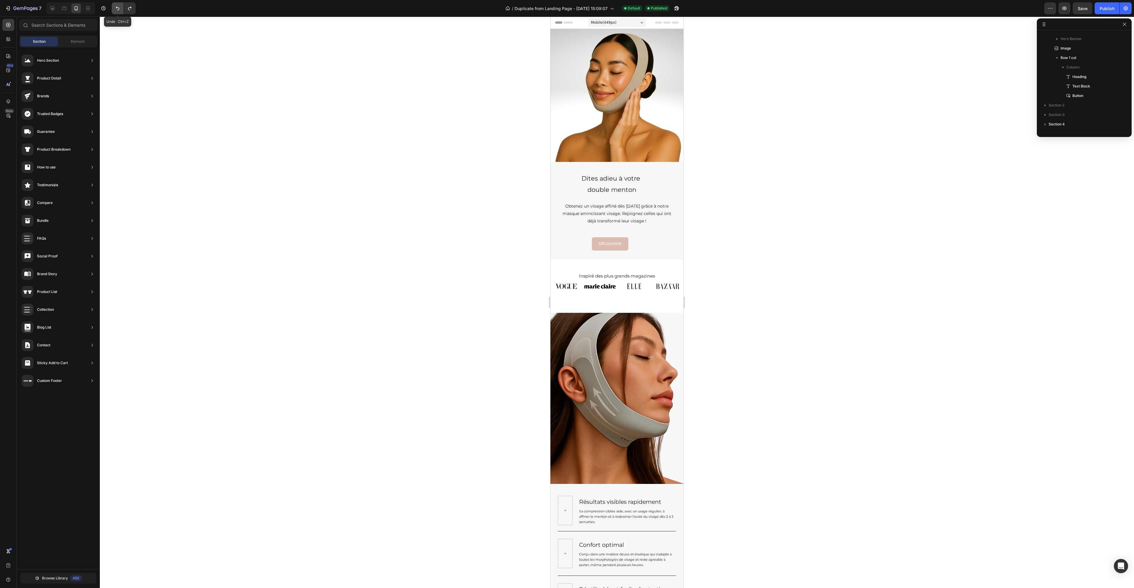
click at [119, 9] on icon "Undo/Redo" at bounding box center [118, 8] width 6 height 6
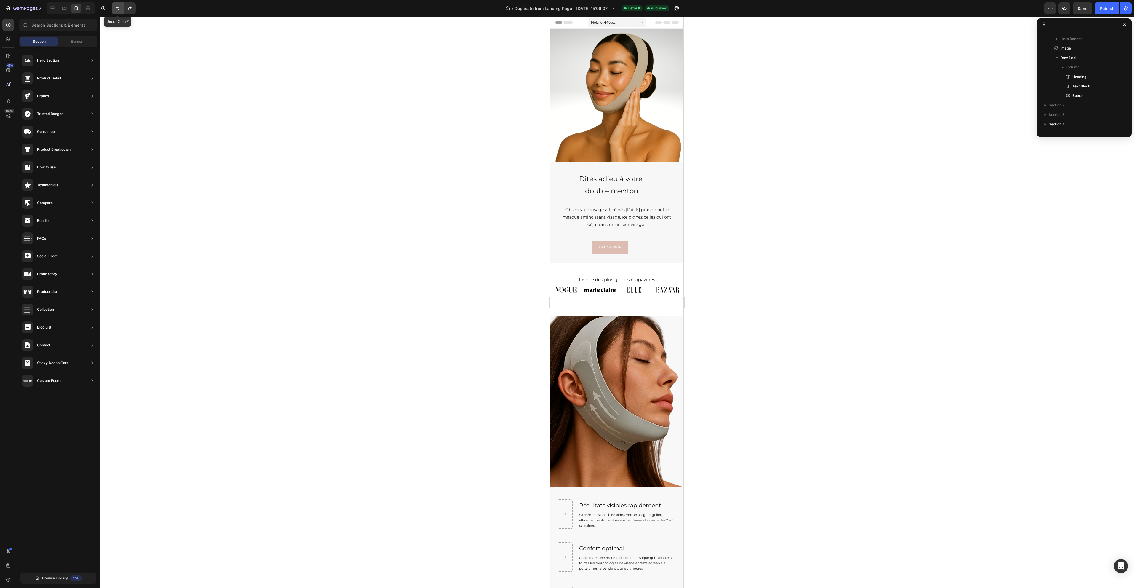
click at [119, 9] on icon "Undo/Redo" at bounding box center [118, 8] width 6 height 6
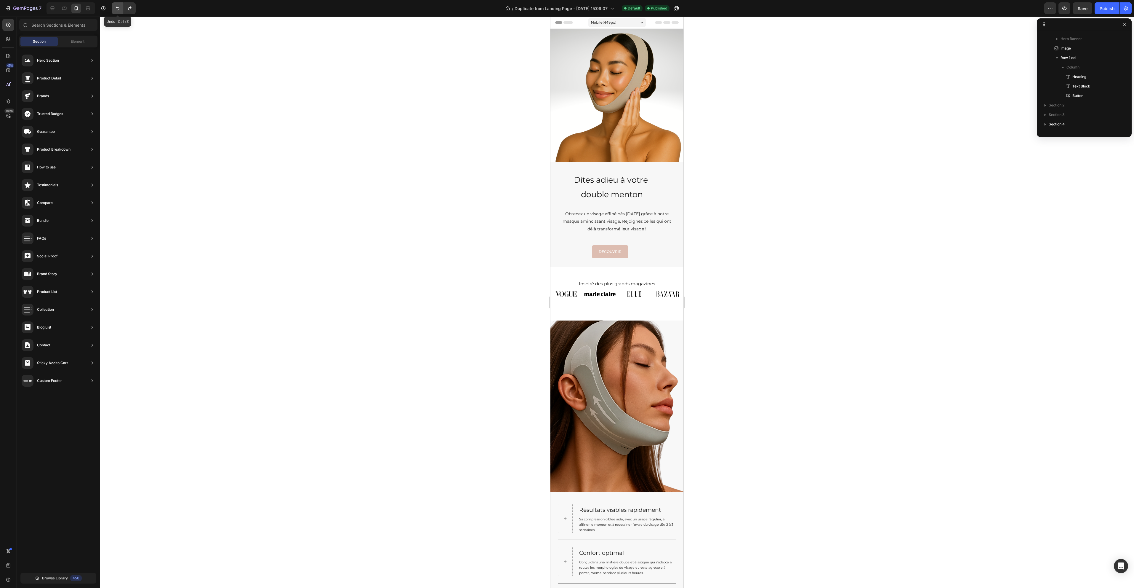
click at [119, 9] on icon "Undo/Redo" at bounding box center [118, 8] width 6 height 6
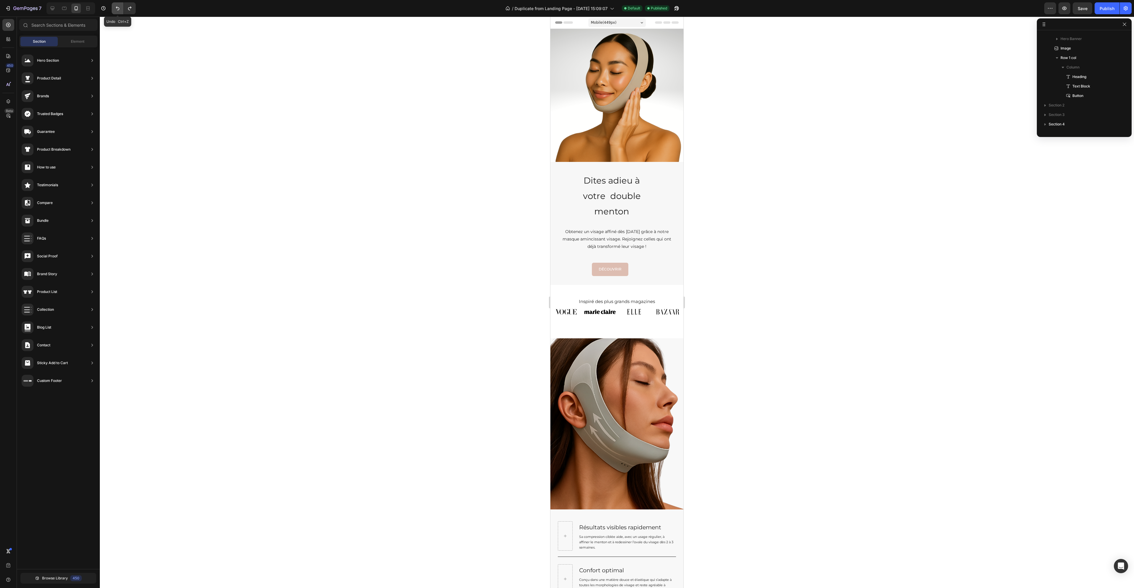
click at [119, 9] on icon "Undo/Redo" at bounding box center [118, 8] width 6 height 6
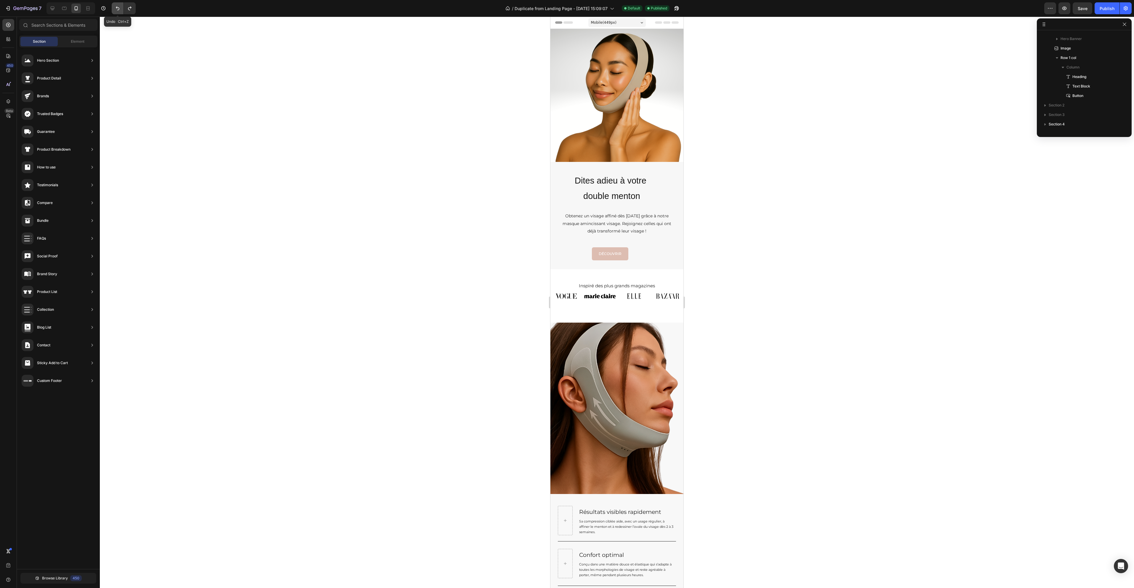
click at [119, 9] on icon "Undo/Redo" at bounding box center [118, 8] width 6 height 6
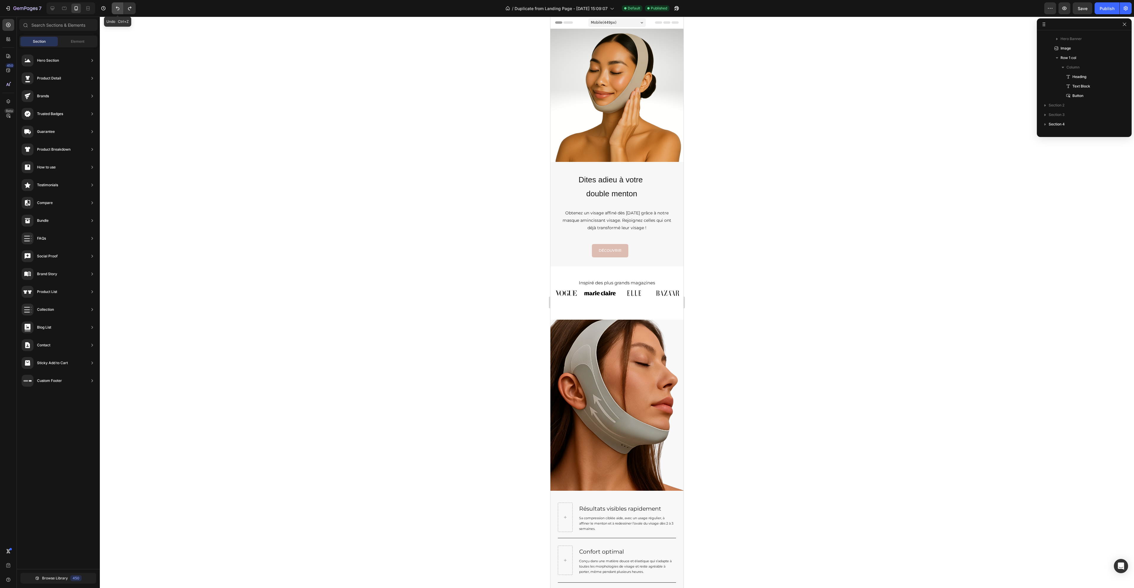
click at [119, 9] on icon "Undo/Redo" at bounding box center [118, 8] width 6 height 6
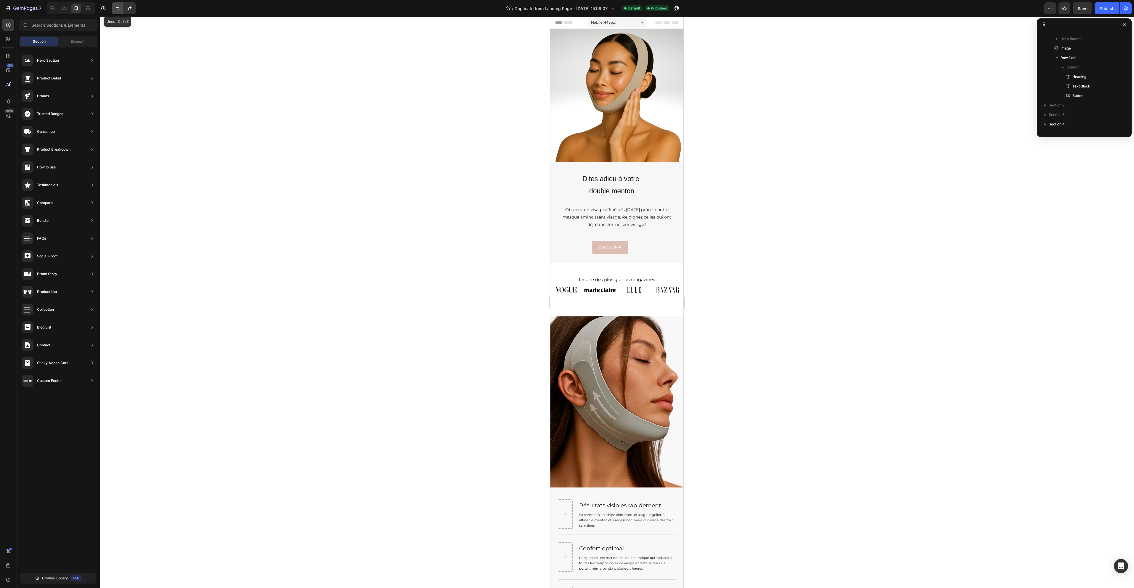
click at [119, 9] on icon "Undo/Redo" at bounding box center [118, 8] width 6 height 6
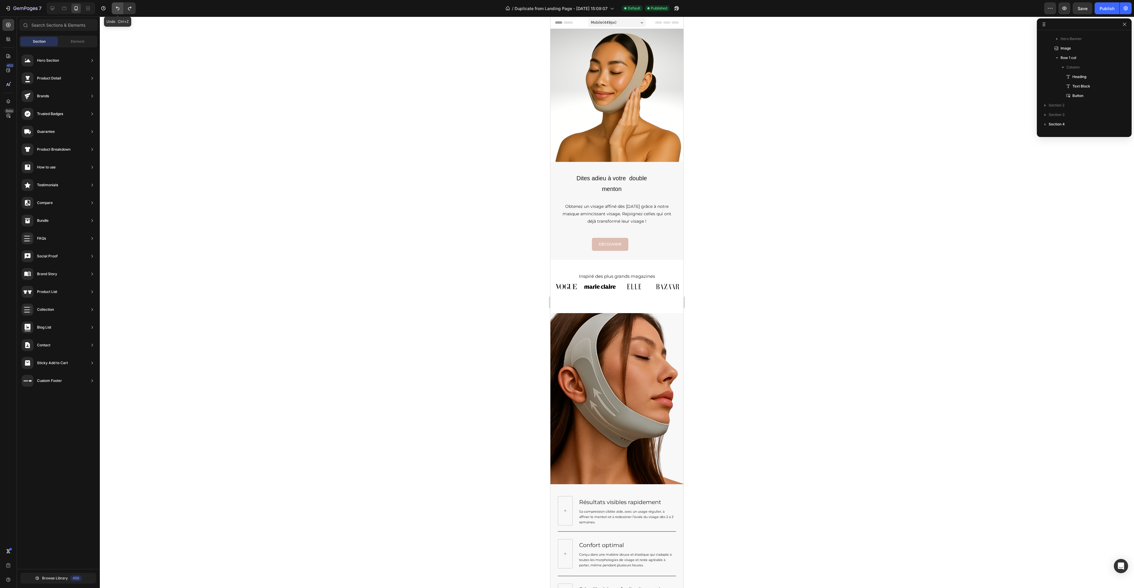
click at [119, 9] on icon "Undo/Redo" at bounding box center [118, 8] width 6 height 6
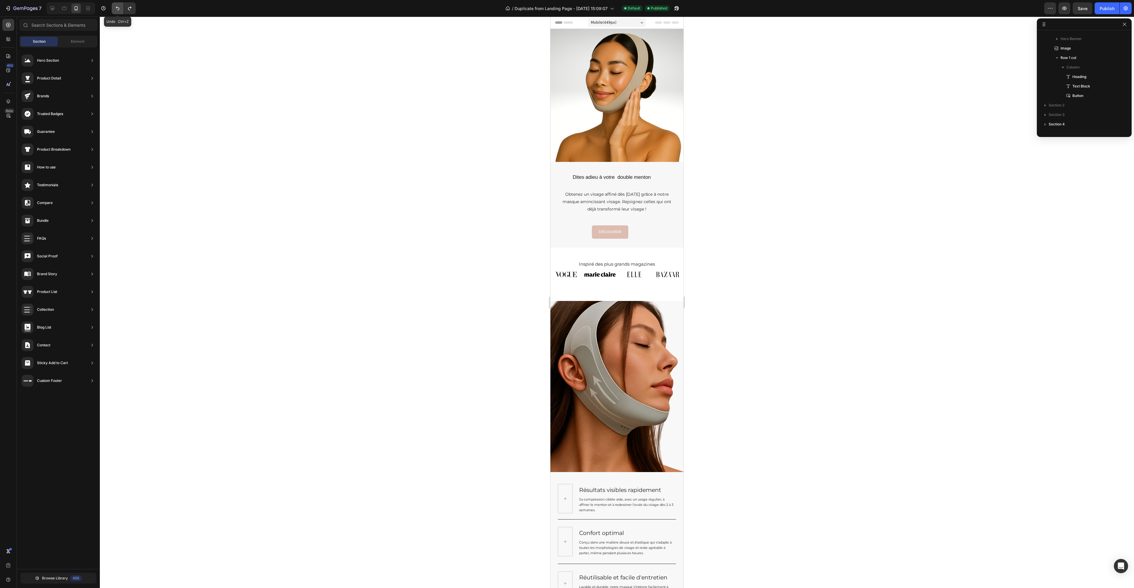
click at [119, 9] on icon "Undo/Redo" at bounding box center [118, 8] width 6 height 6
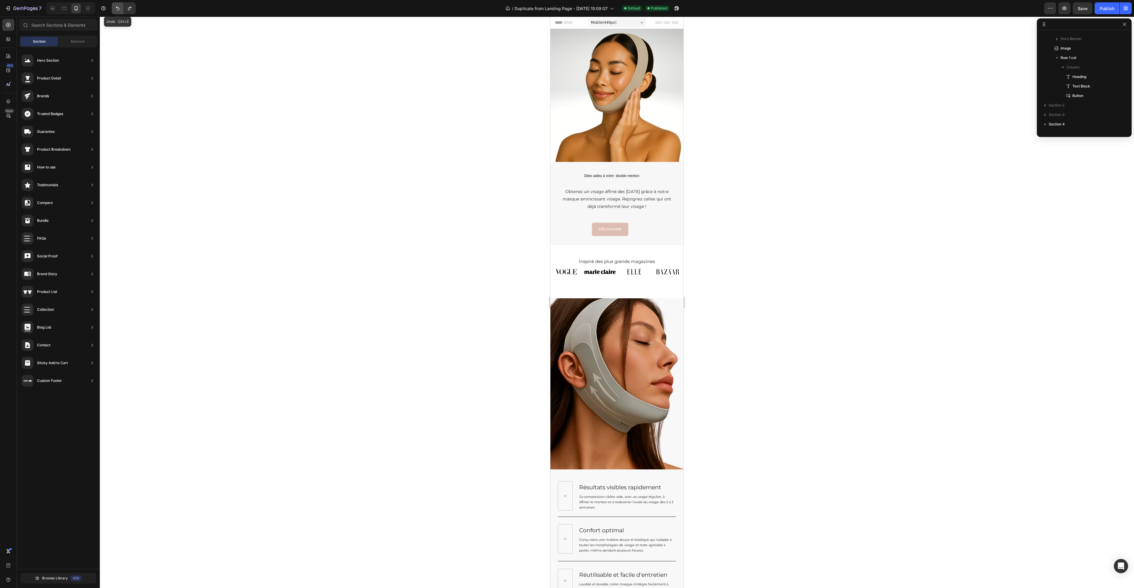
click at [119, 9] on icon "Undo/Redo" at bounding box center [118, 8] width 6 height 6
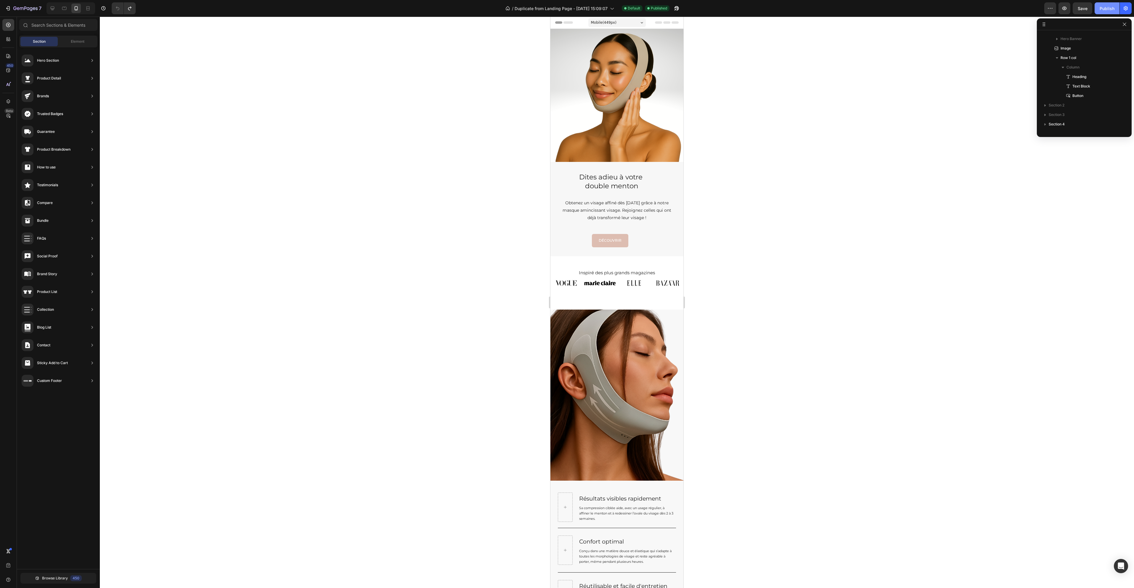
click at [1102, 9] on div "Publish" at bounding box center [1107, 8] width 15 height 6
click at [25, 8] on icon "button" at bounding box center [25, 8] width 24 height 5
